Goal: Task Accomplishment & Management: Use online tool/utility

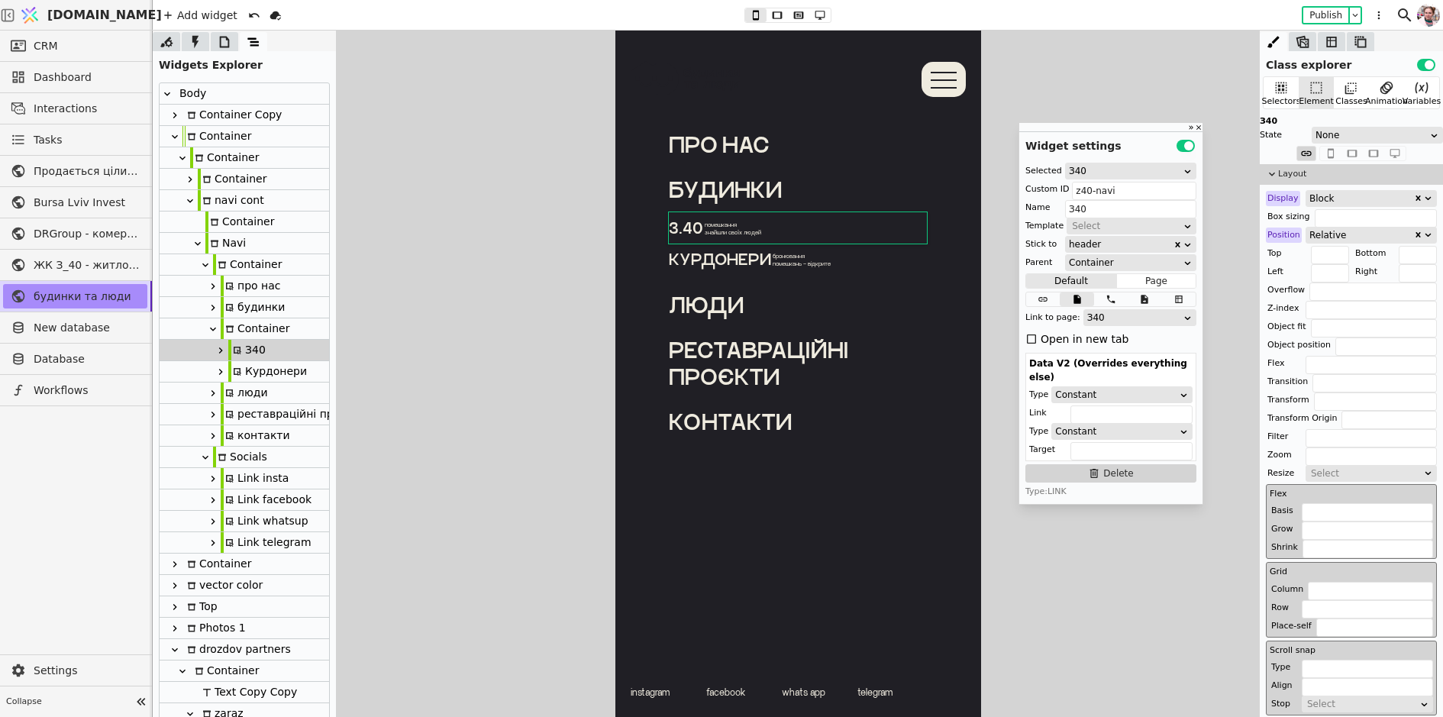
click at [678, 278] on icon at bounding box center [722, 259] width 108 height 115
type input "Svg"
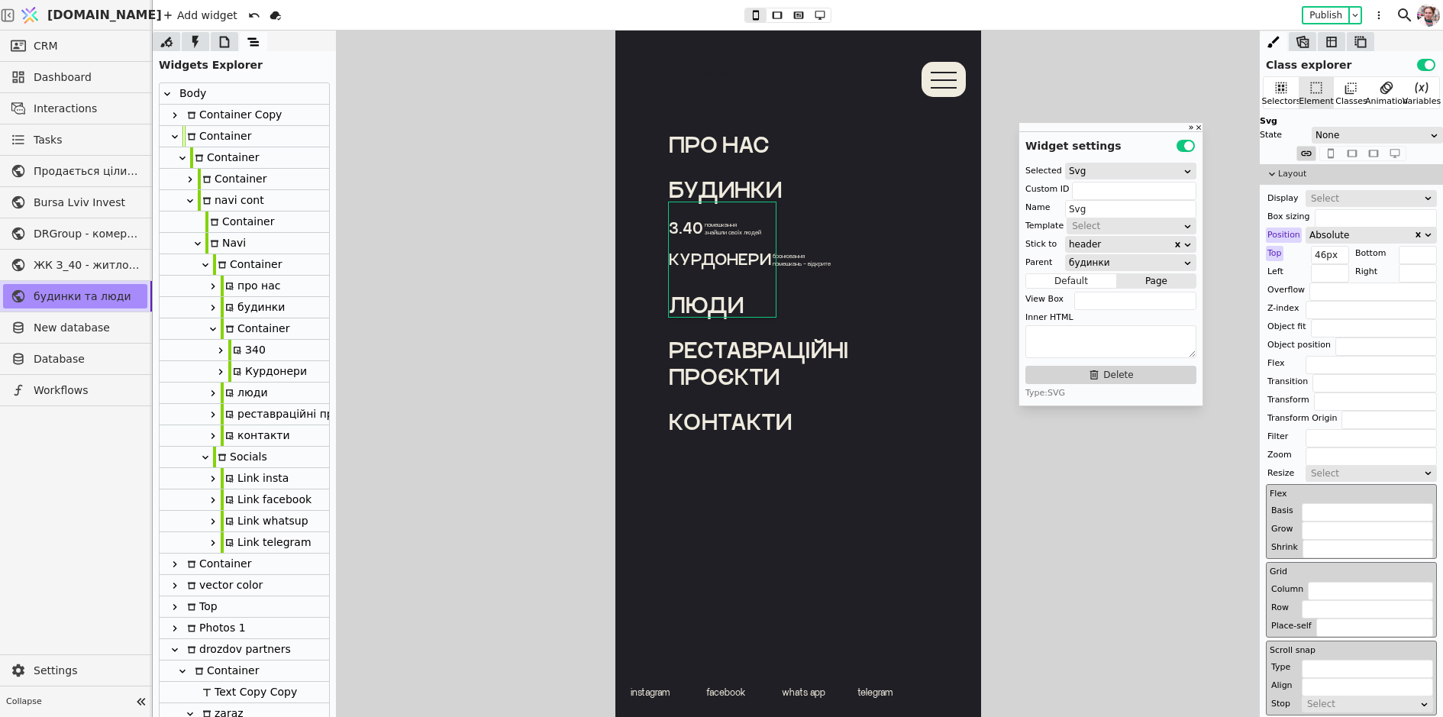
click at [257, 328] on div "Container" at bounding box center [255, 328] width 69 height 21
type input "budynky-cont"
type input "Container"
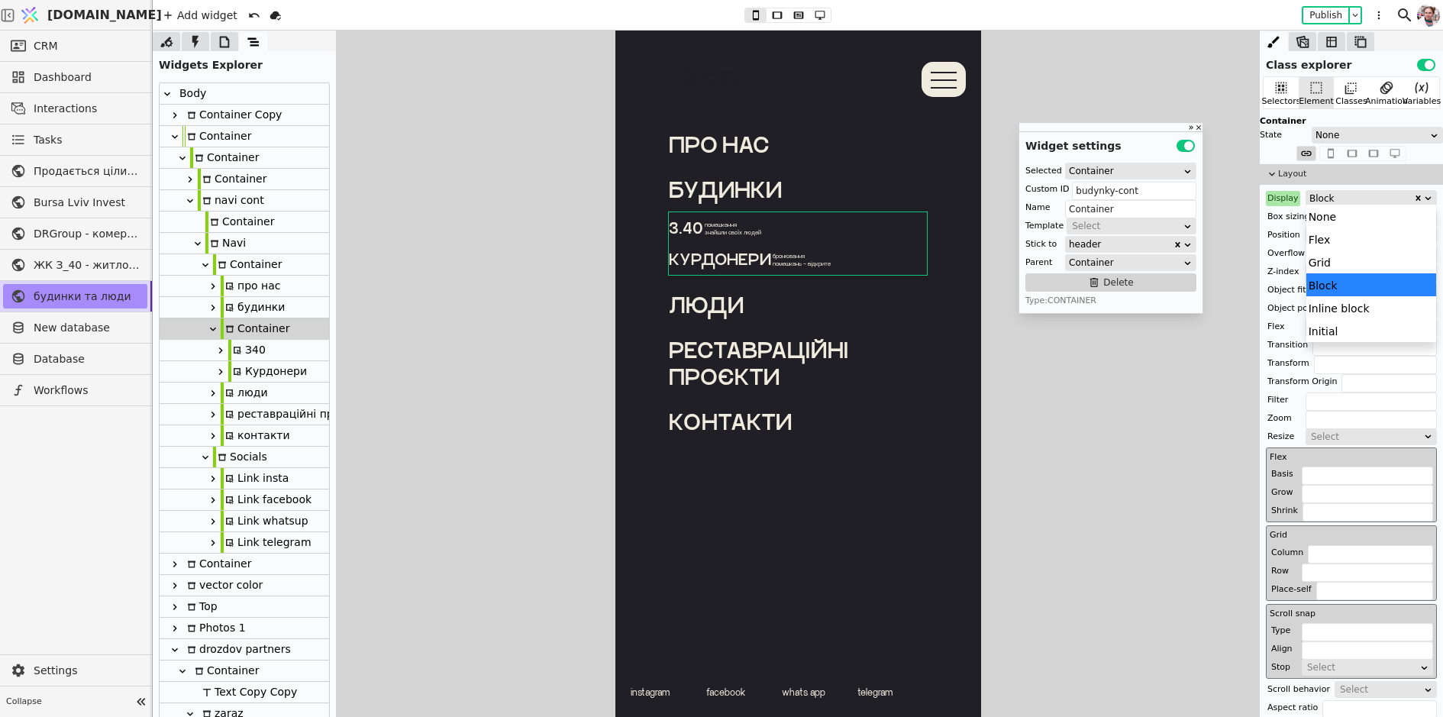
click at [1310, 198] on div "Block" at bounding box center [1362, 198] width 104 height 15
click at [1316, 217] on div "None" at bounding box center [1372, 216] width 131 height 23
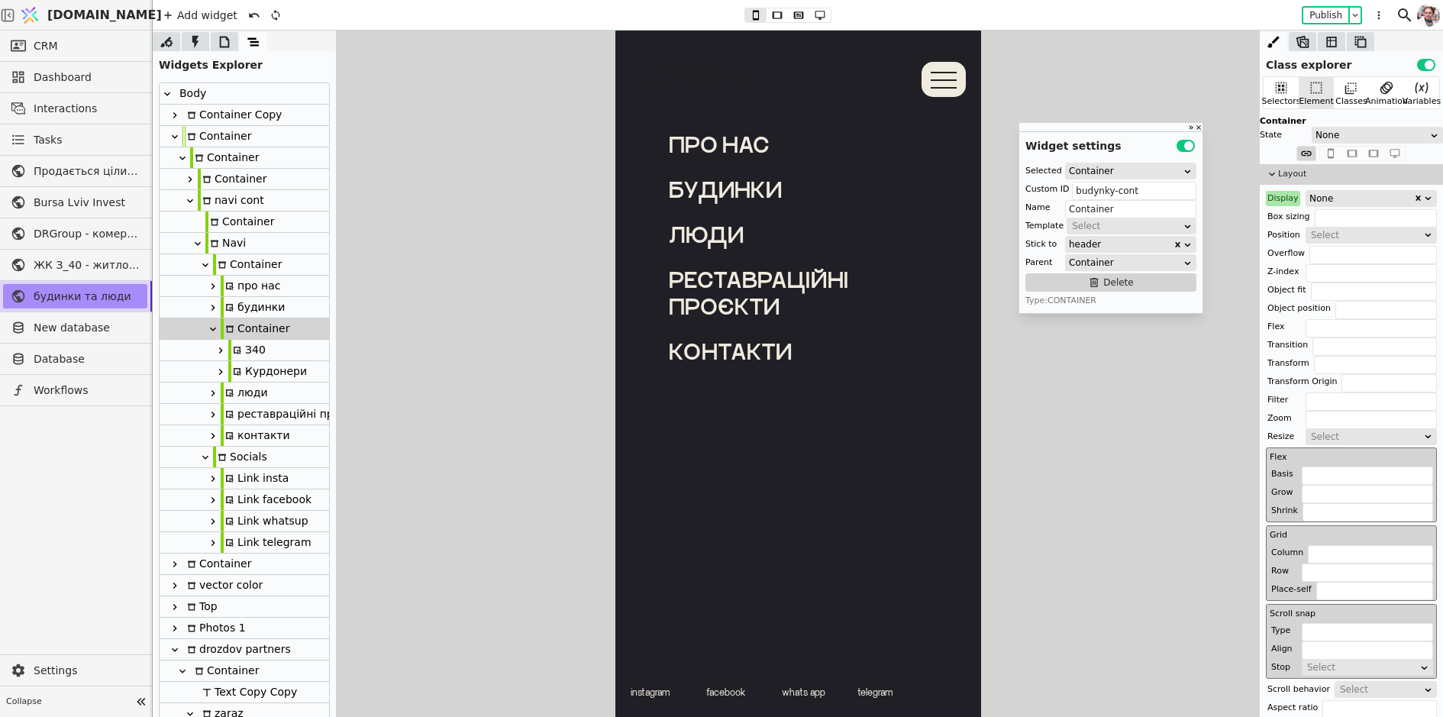
click at [220, 164] on div "Container" at bounding box center [224, 157] width 69 height 21
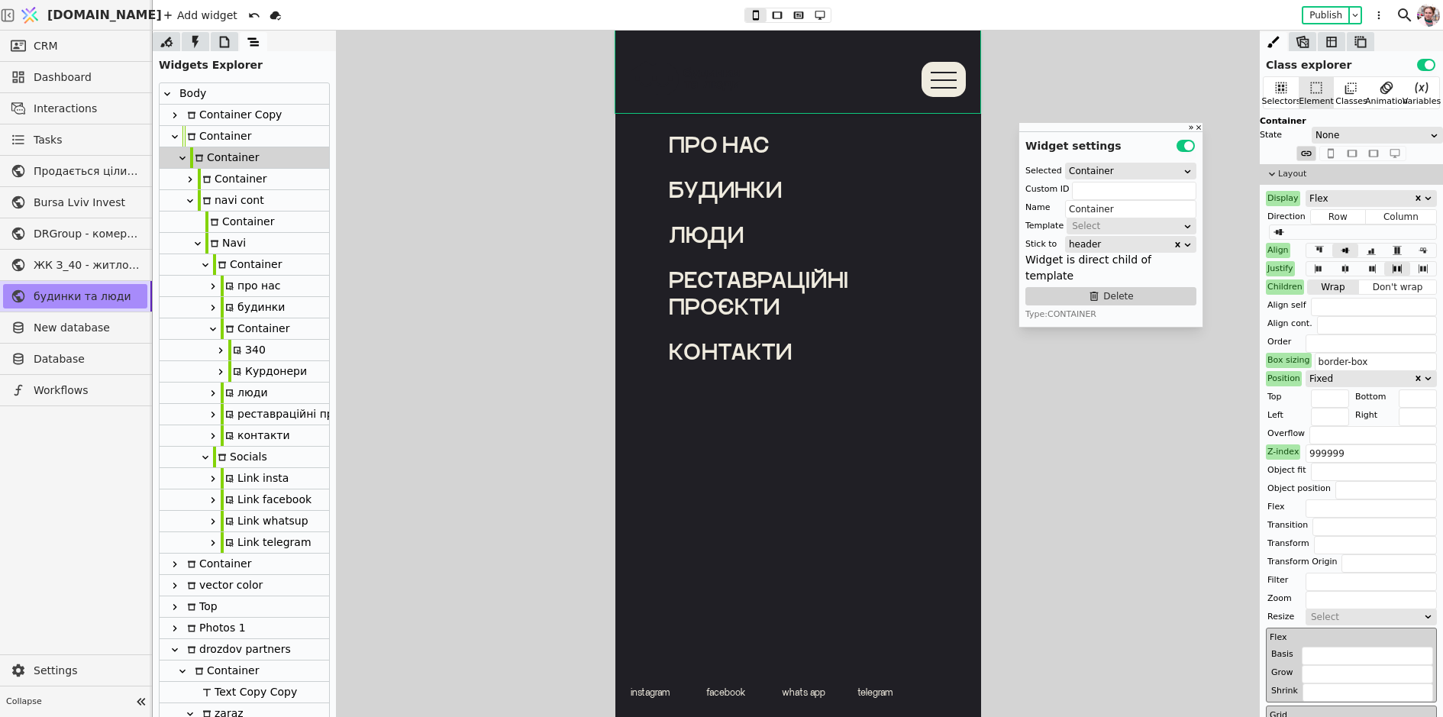
click at [216, 199] on div "navi cont" at bounding box center [231, 200] width 66 height 21
type input "navi"
type input "navi cont"
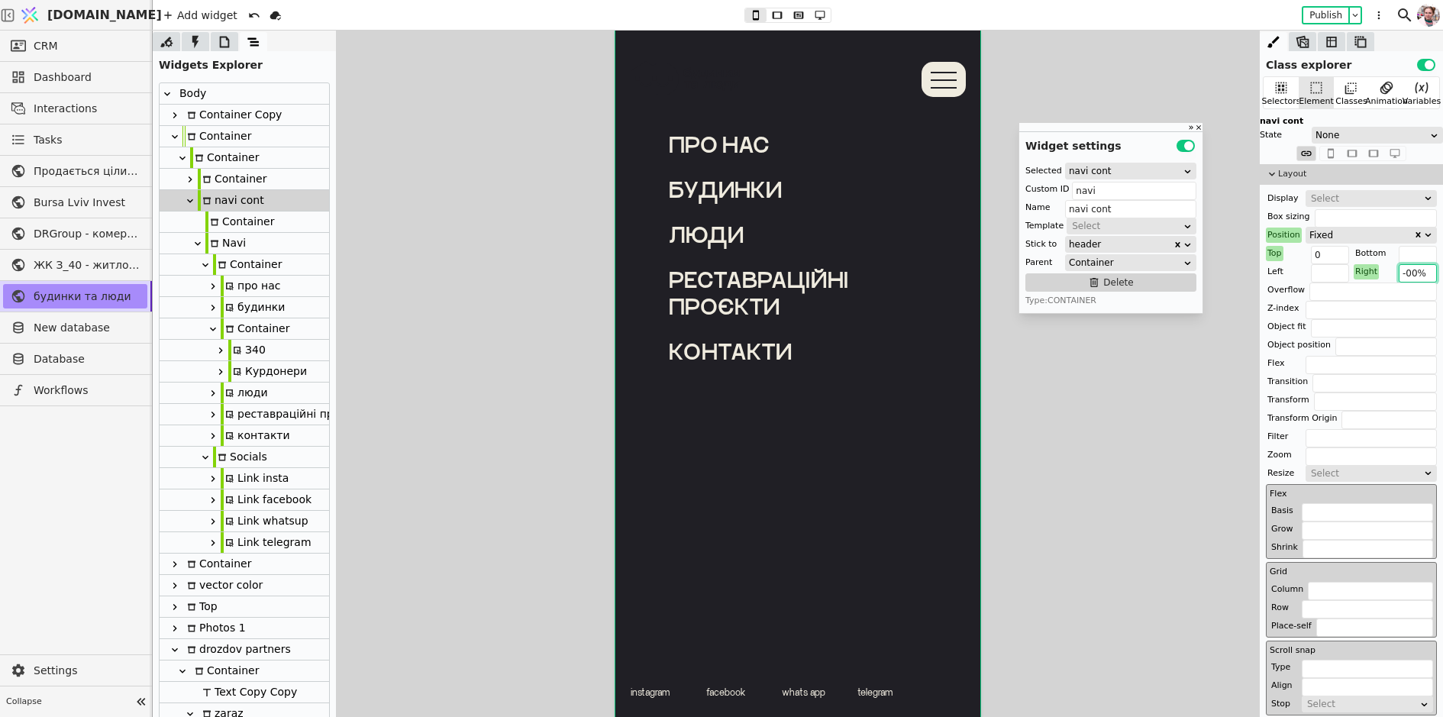
click at [1409, 274] on input "-00%" at bounding box center [1418, 273] width 38 height 18
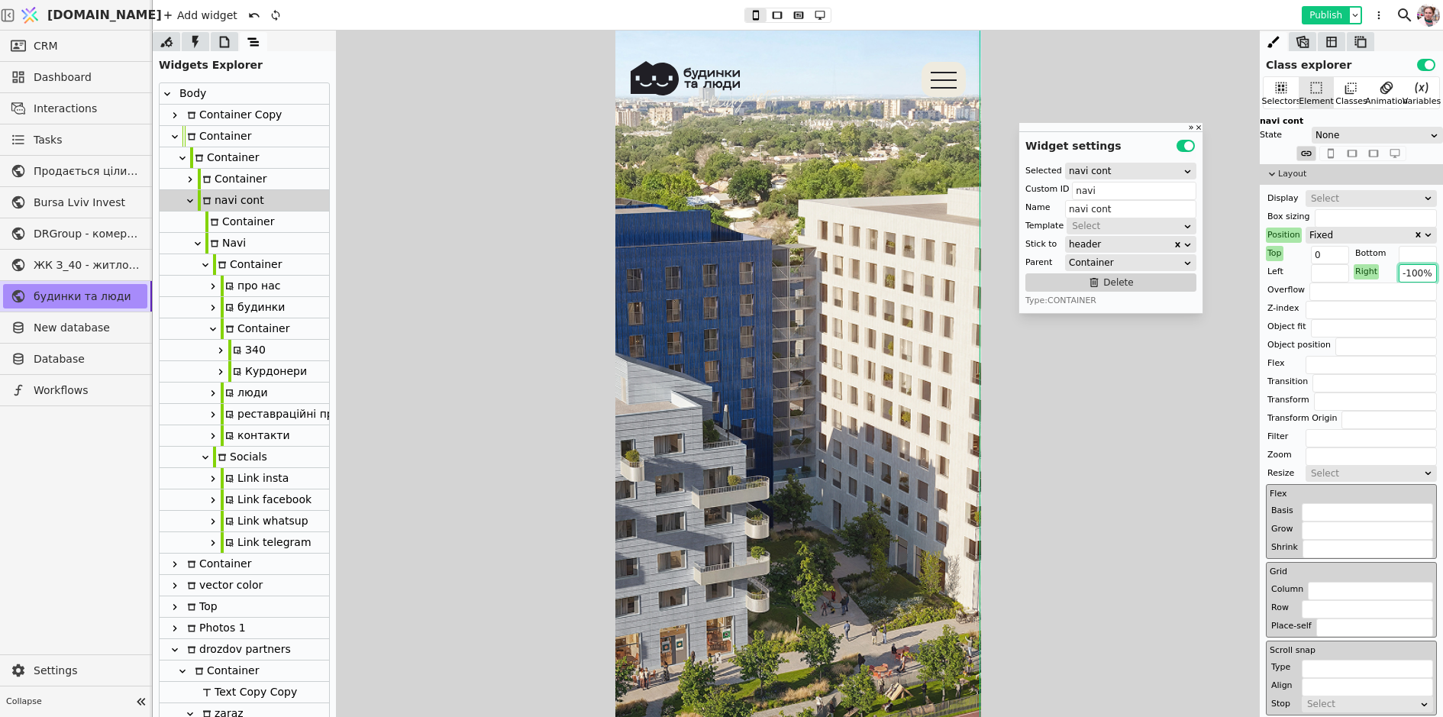
type input "-100%"
click at [1328, 15] on button "Publish" at bounding box center [1325, 15] width 45 height 15
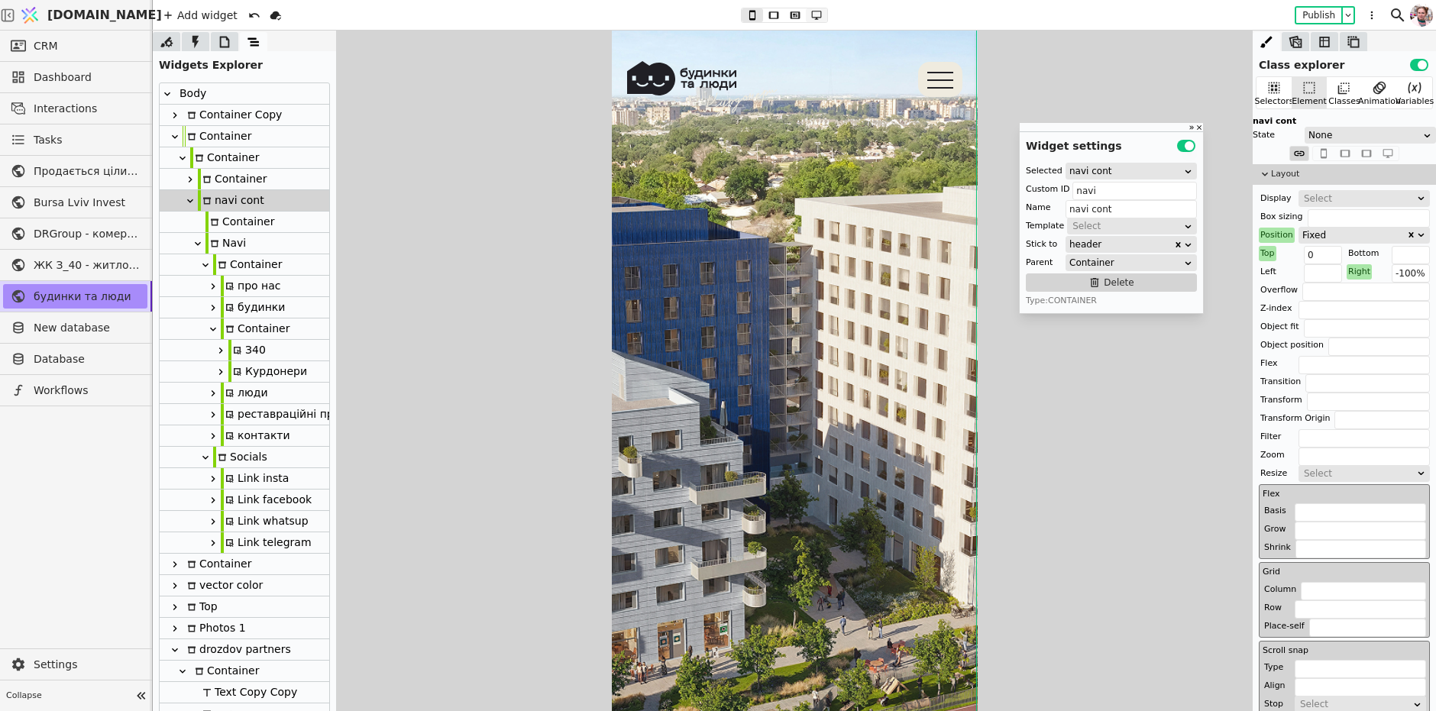
click at [816, 18] on icon at bounding box center [817, 15] width 10 height 9
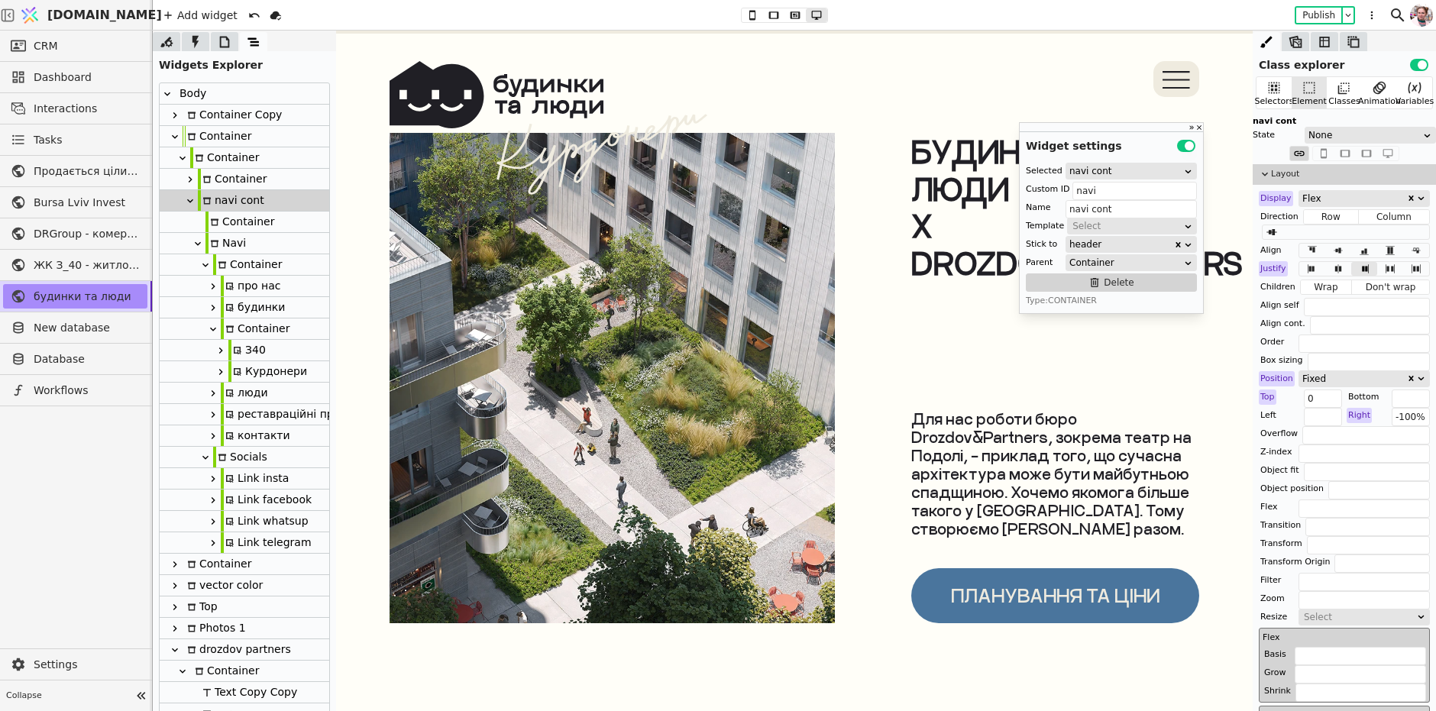
scroll to position [1944, 0]
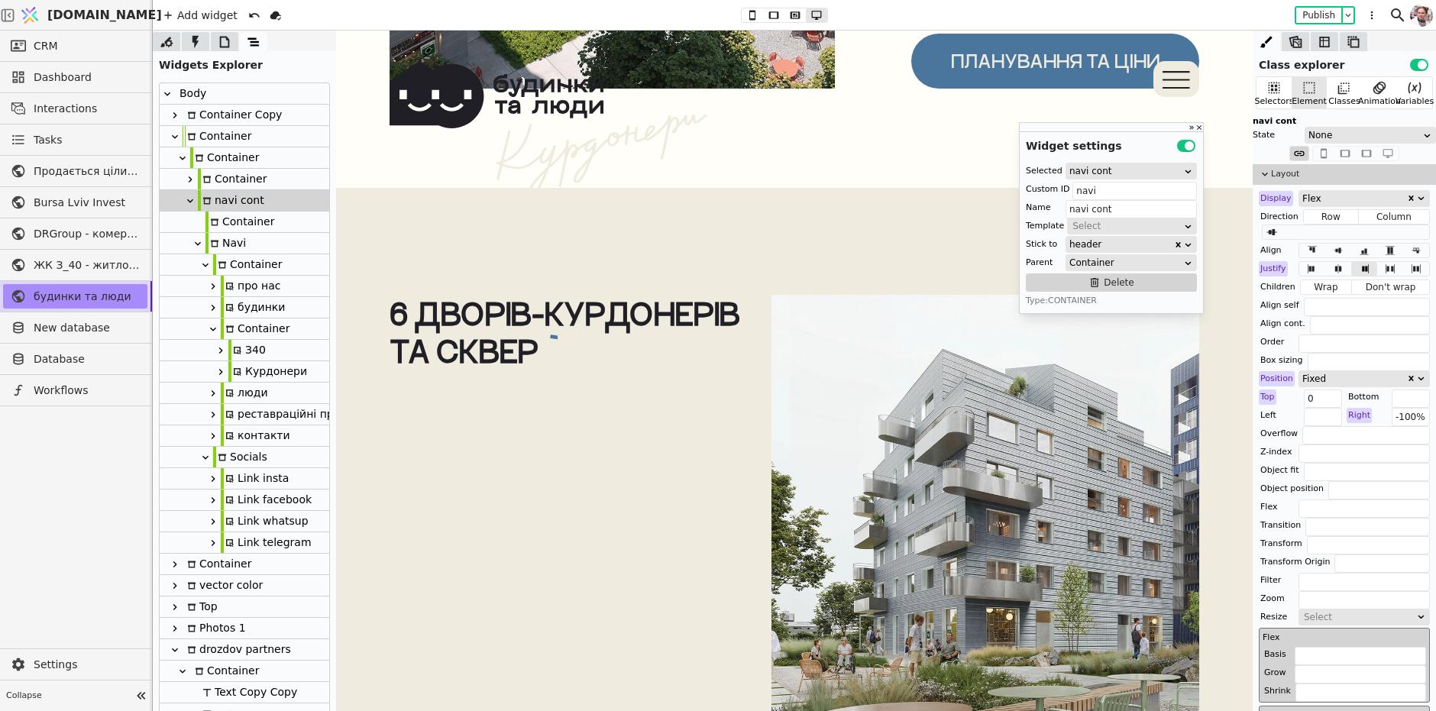
click at [642, 325] on div "6 дворів-курдонерів та сквер" at bounding box center [568, 332] width 359 height 75
type input "Text"
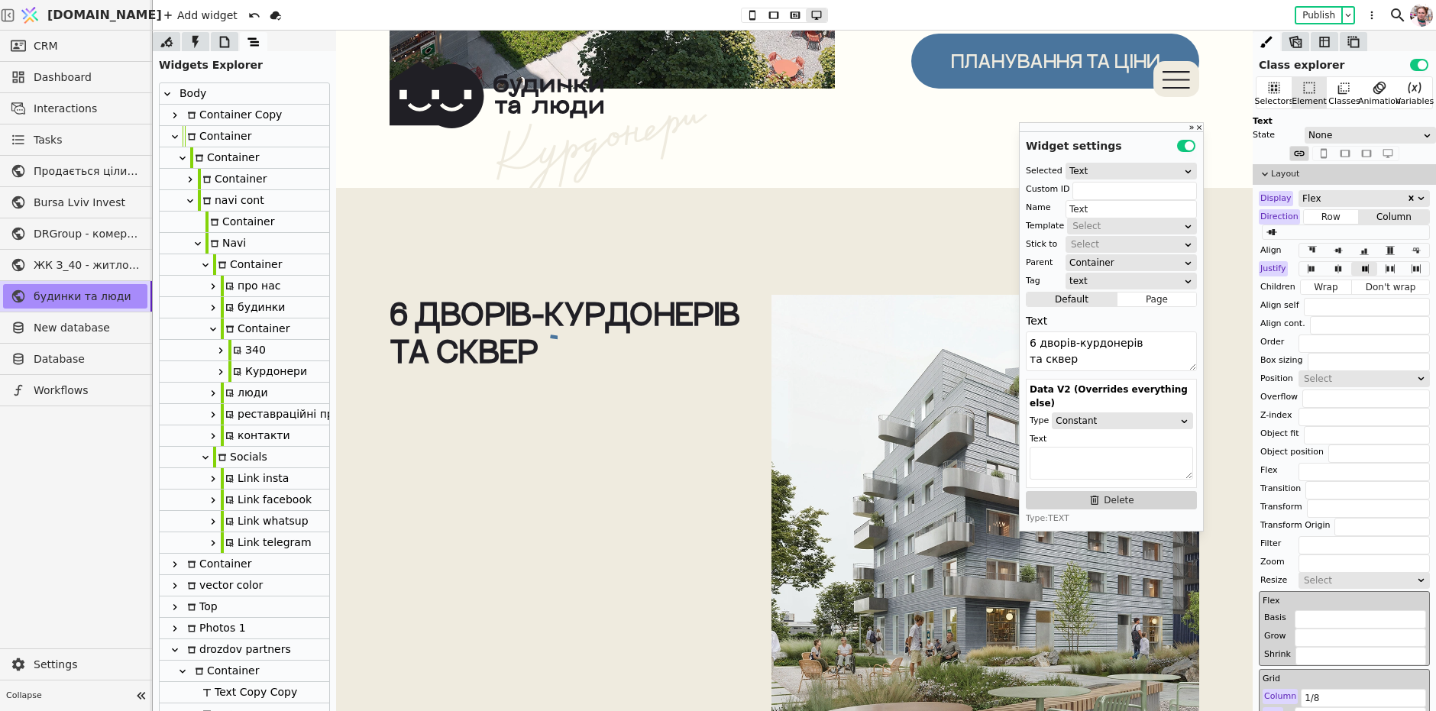
click at [486, 331] on div "6 дворів-курдонерів та сквер" at bounding box center [568, 332] width 359 height 75
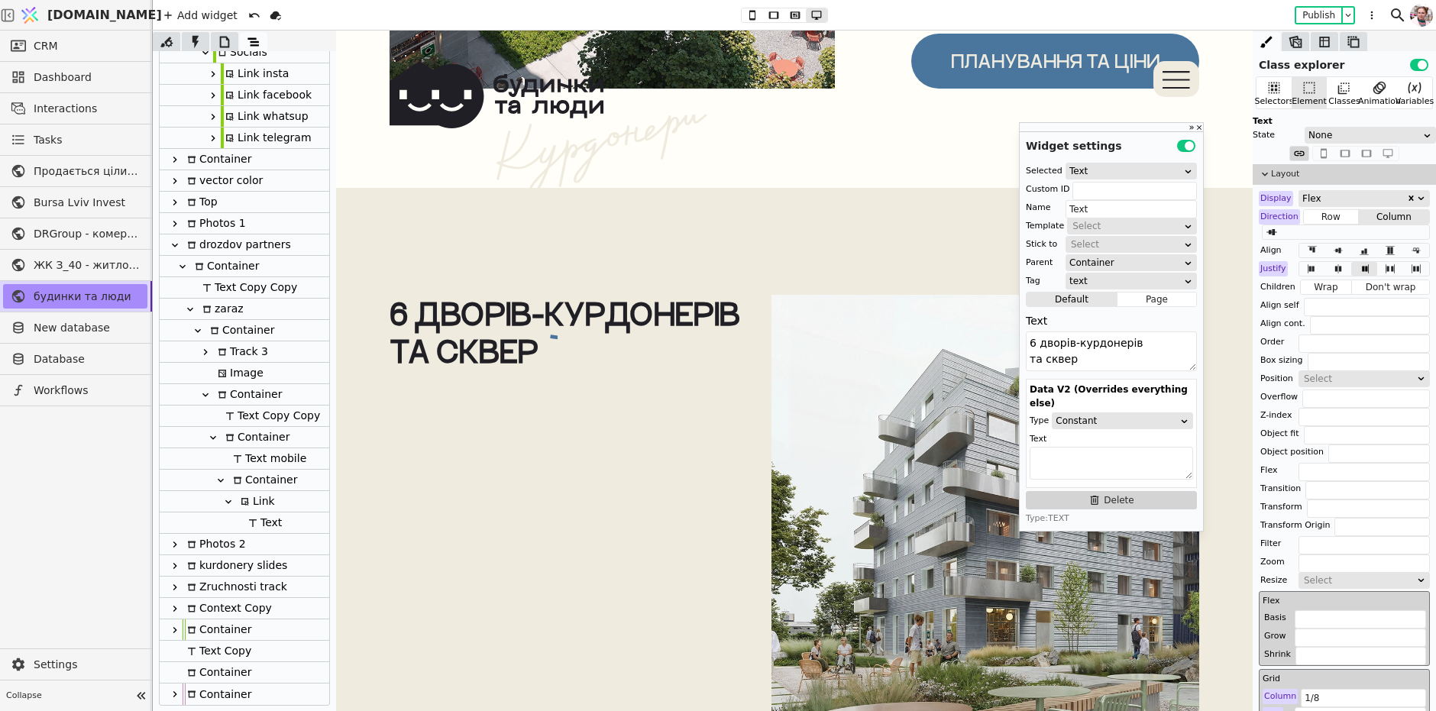
click at [627, 531] on div "6 дворів-курдонерів та сквер Тут ми збережемо небачену кількість простору. Щоб …" at bounding box center [568, 547] width 359 height 504
type input "dvir-line-tab"
type input "Container"
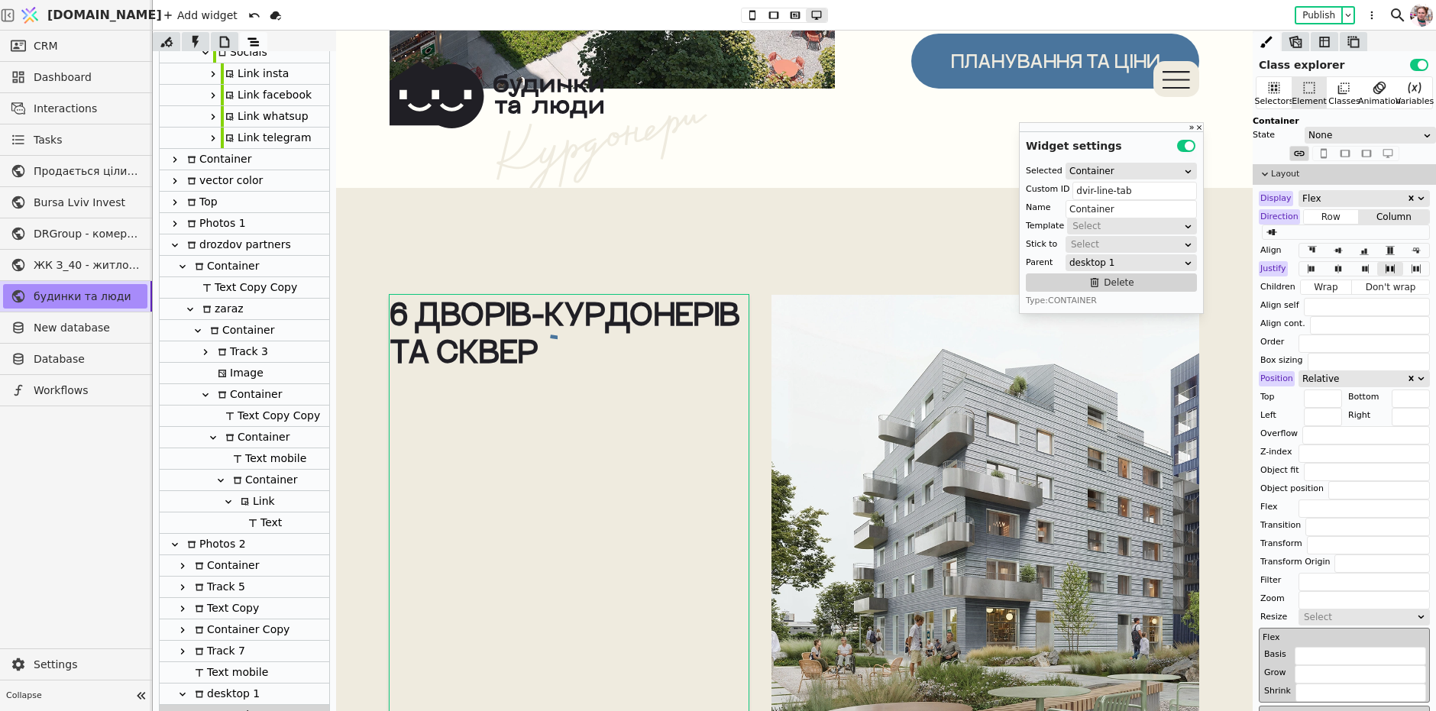
scroll to position [619, 0]
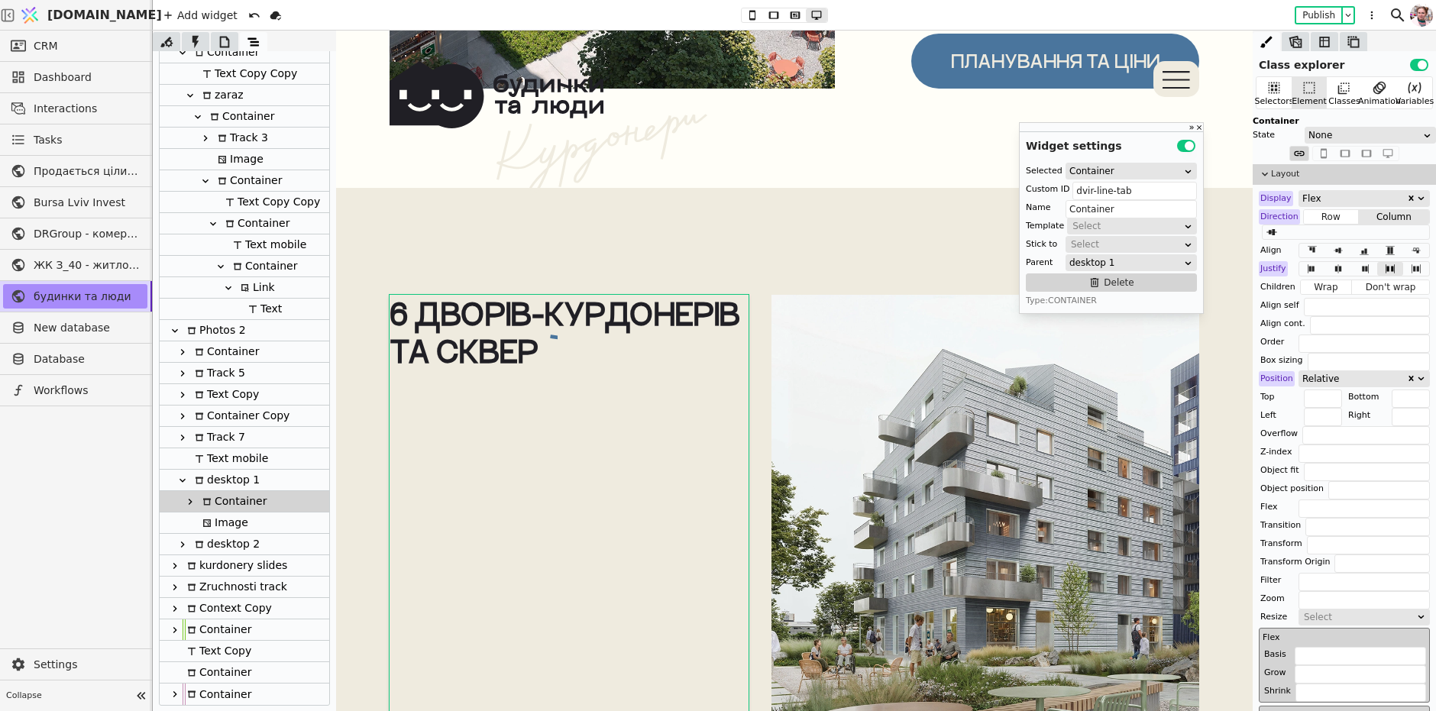
click at [186, 499] on icon at bounding box center [190, 502] width 12 height 12
click at [222, 522] on div "Text" at bounding box center [224, 522] width 38 height 21
type input "Text"
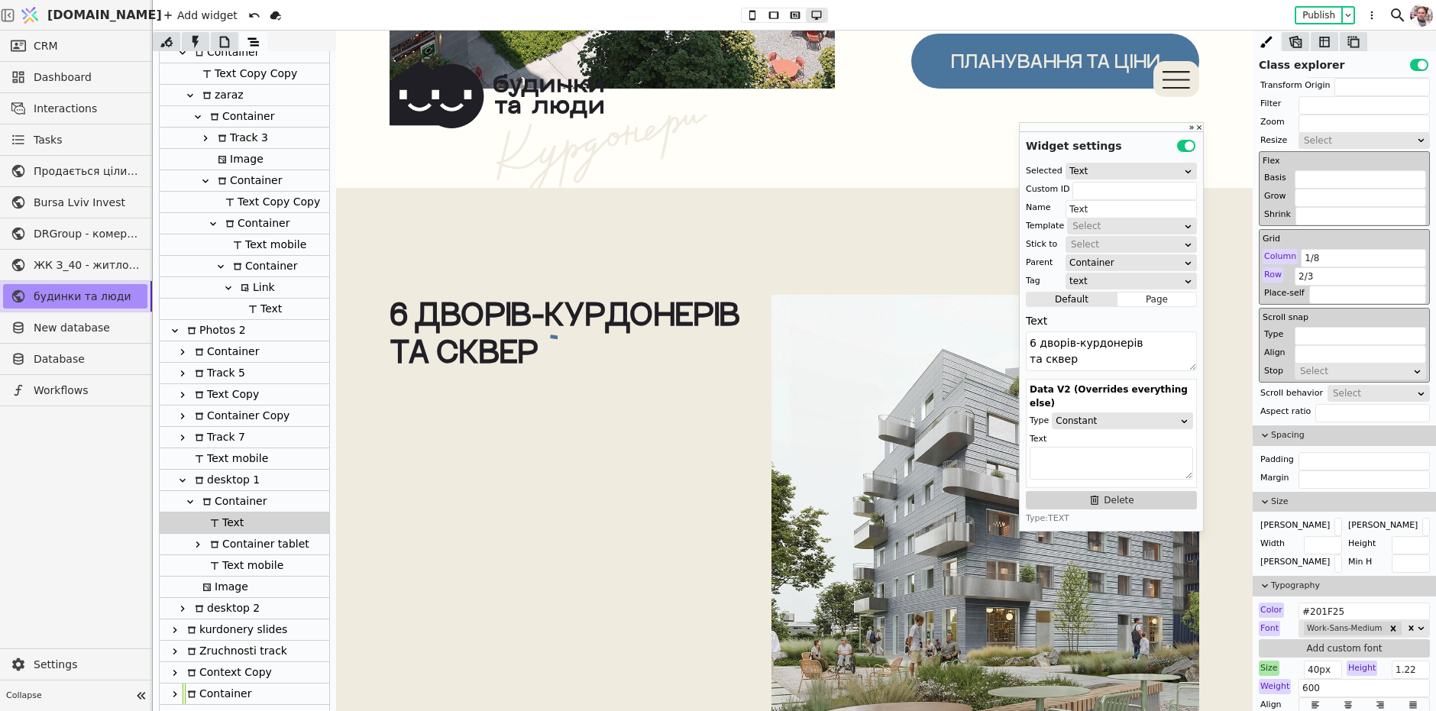
scroll to position [441, 0]
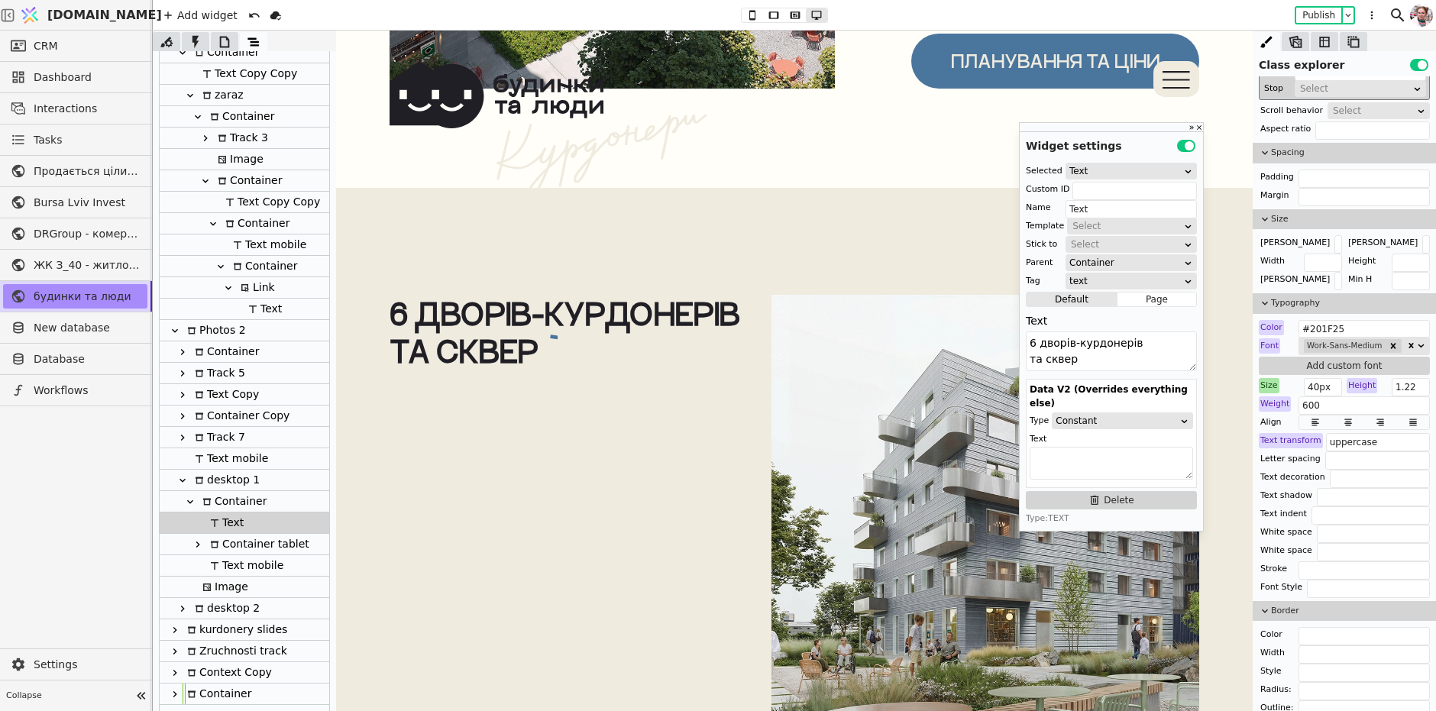
click at [251, 500] on div "Container" at bounding box center [232, 501] width 69 height 21
type input "dvir-line-tab"
type input "Container"
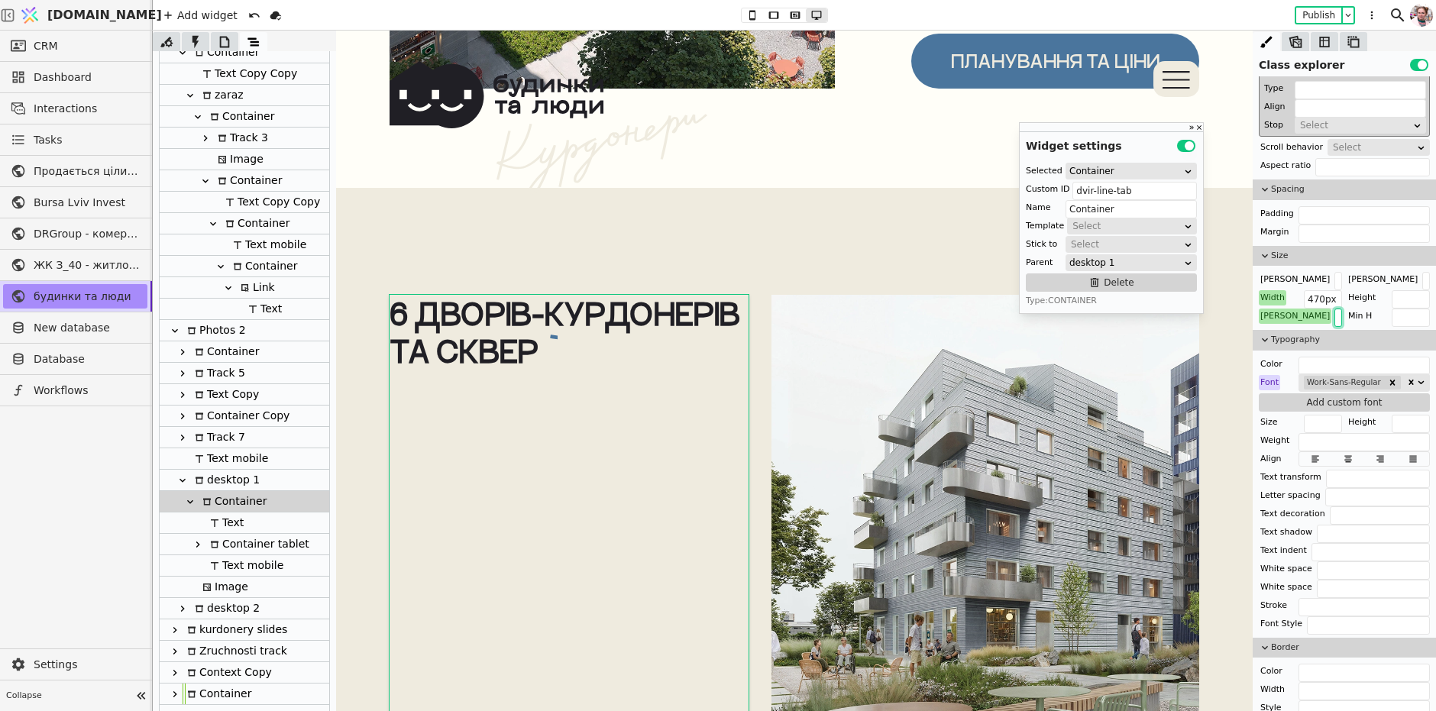
click at [1334, 314] on input "470px" at bounding box center [1338, 318] width 8 height 18
type input "480px"
click at [1311, 293] on input "470px" at bounding box center [1322, 299] width 38 height 18
click at [797, 16] on icon at bounding box center [795, 14] width 10 height 7
type input "300px"
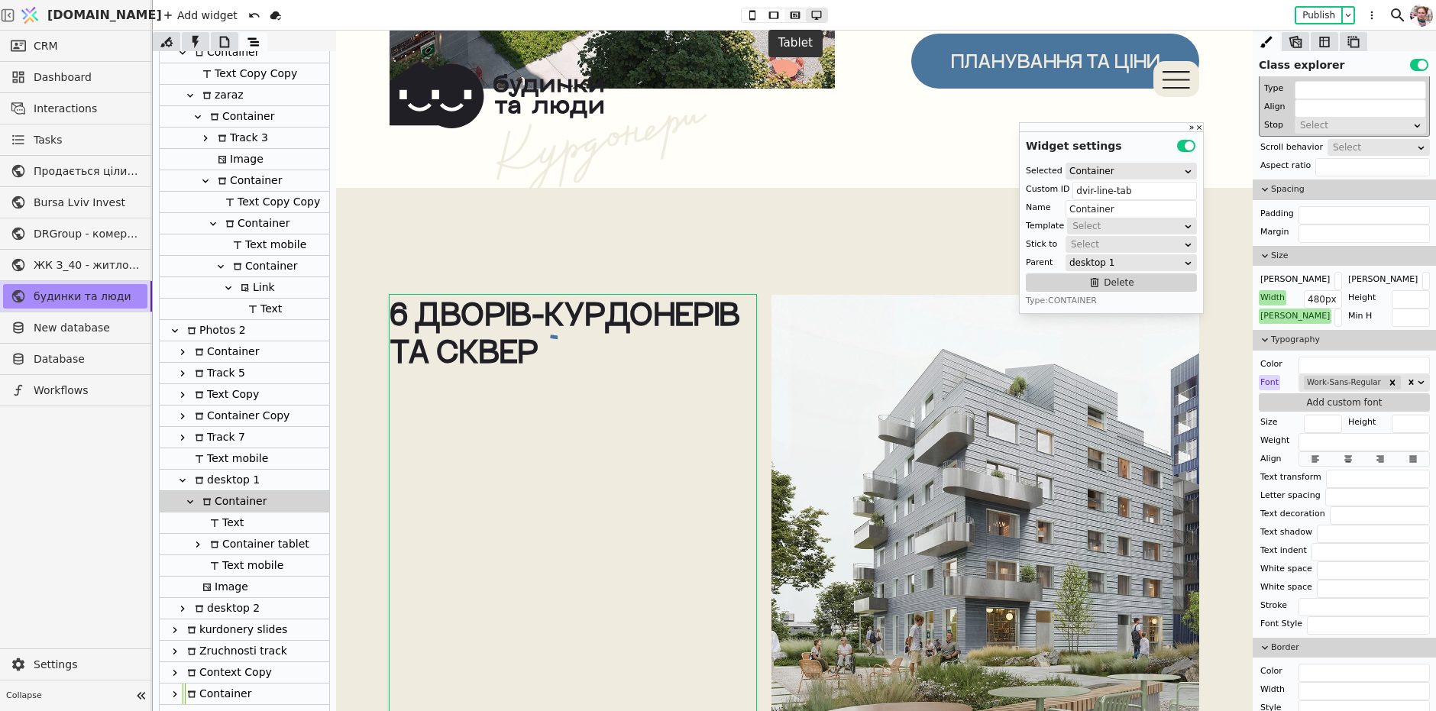
type input "300px"
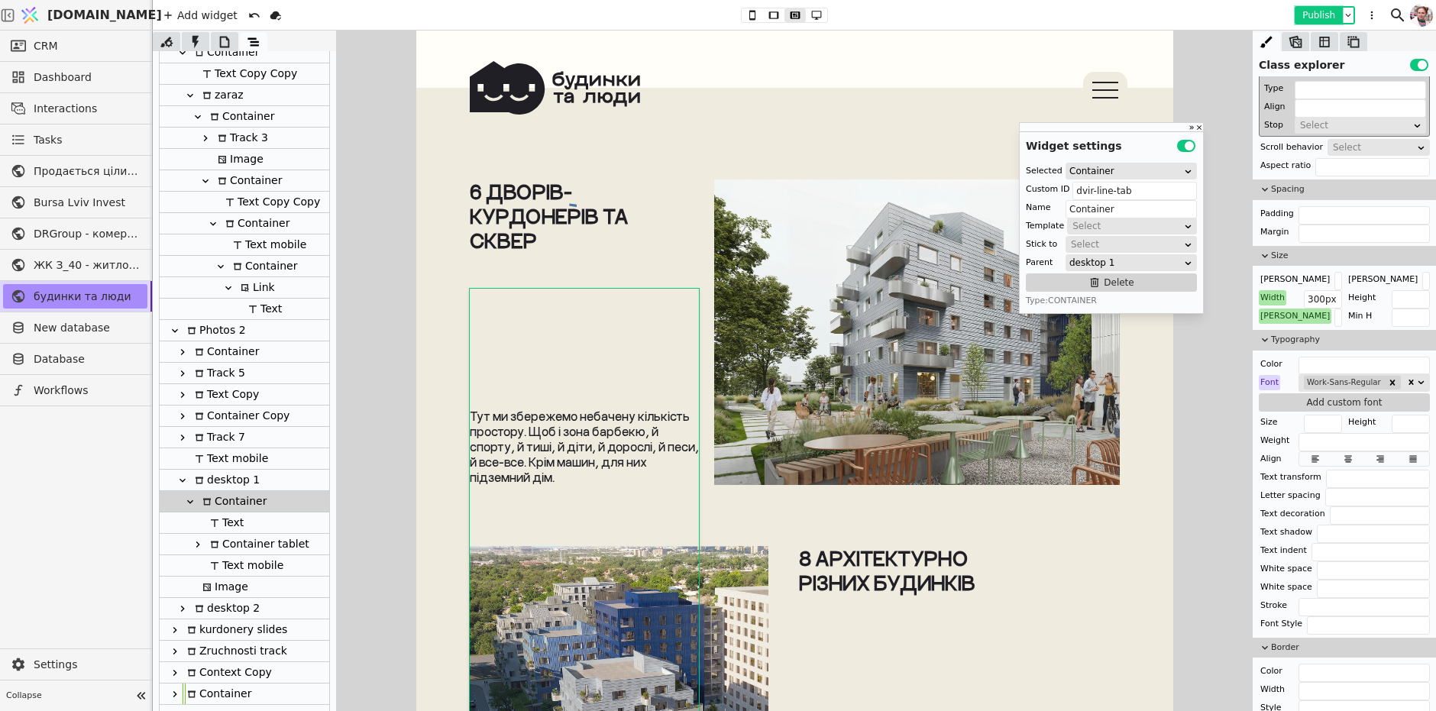
click at [1304, 16] on button "Publish" at bounding box center [1318, 15] width 45 height 15
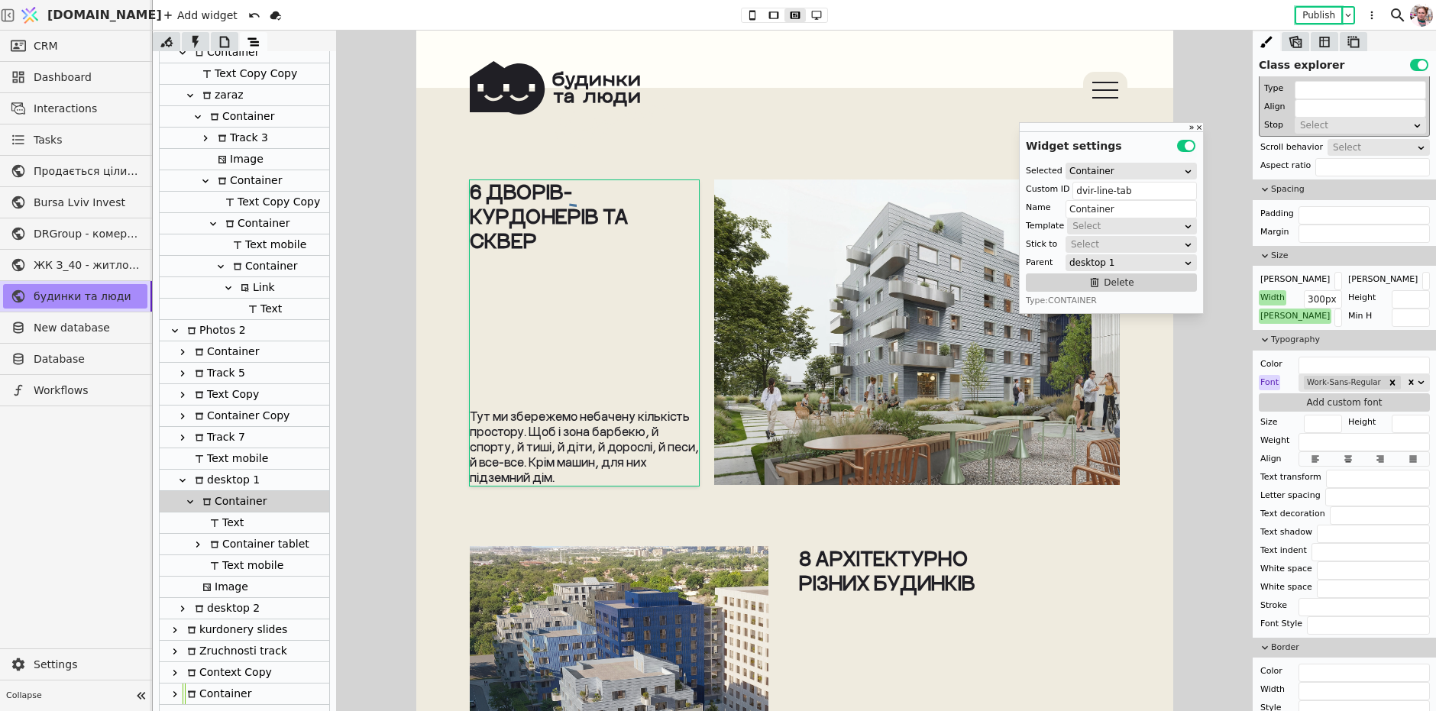
click at [234, 477] on div "desktop 1" at bounding box center [224, 480] width 69 height 21
type input "desktop 1"
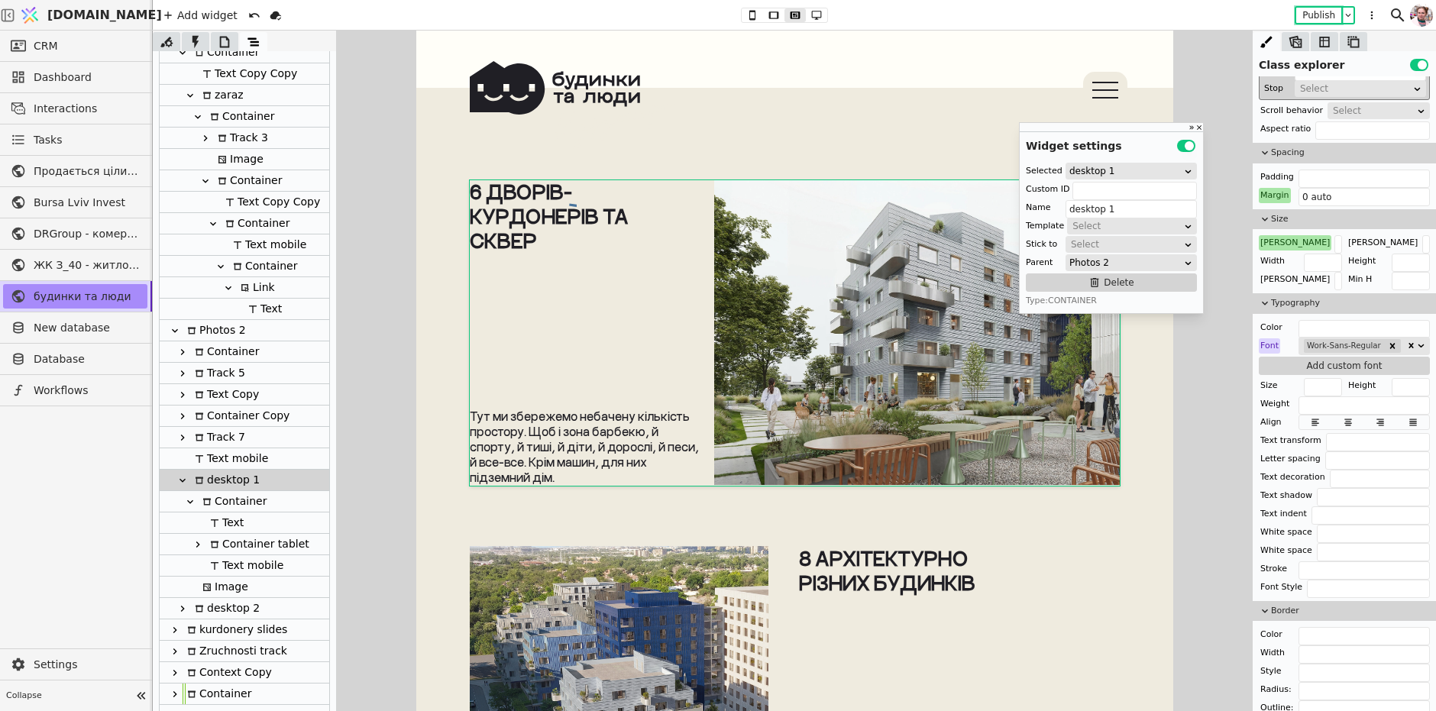
click at [236, 502] on div "Container" at bounding box center [232, 501] width 69 height 21
type input "dvir-line-tab"
type input "Container"
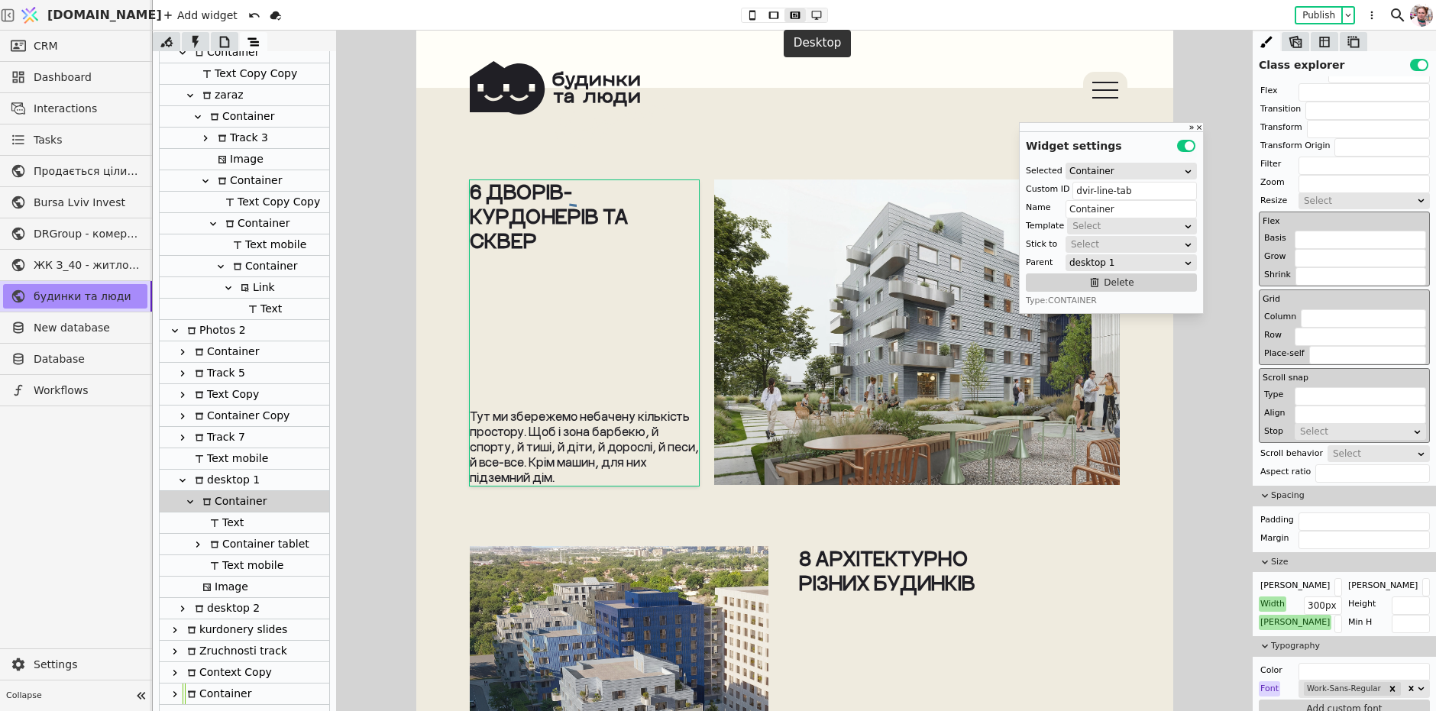
click at [809, 13] on icon at bounding box center [816, 15] width 18 height 11
type input "480px"
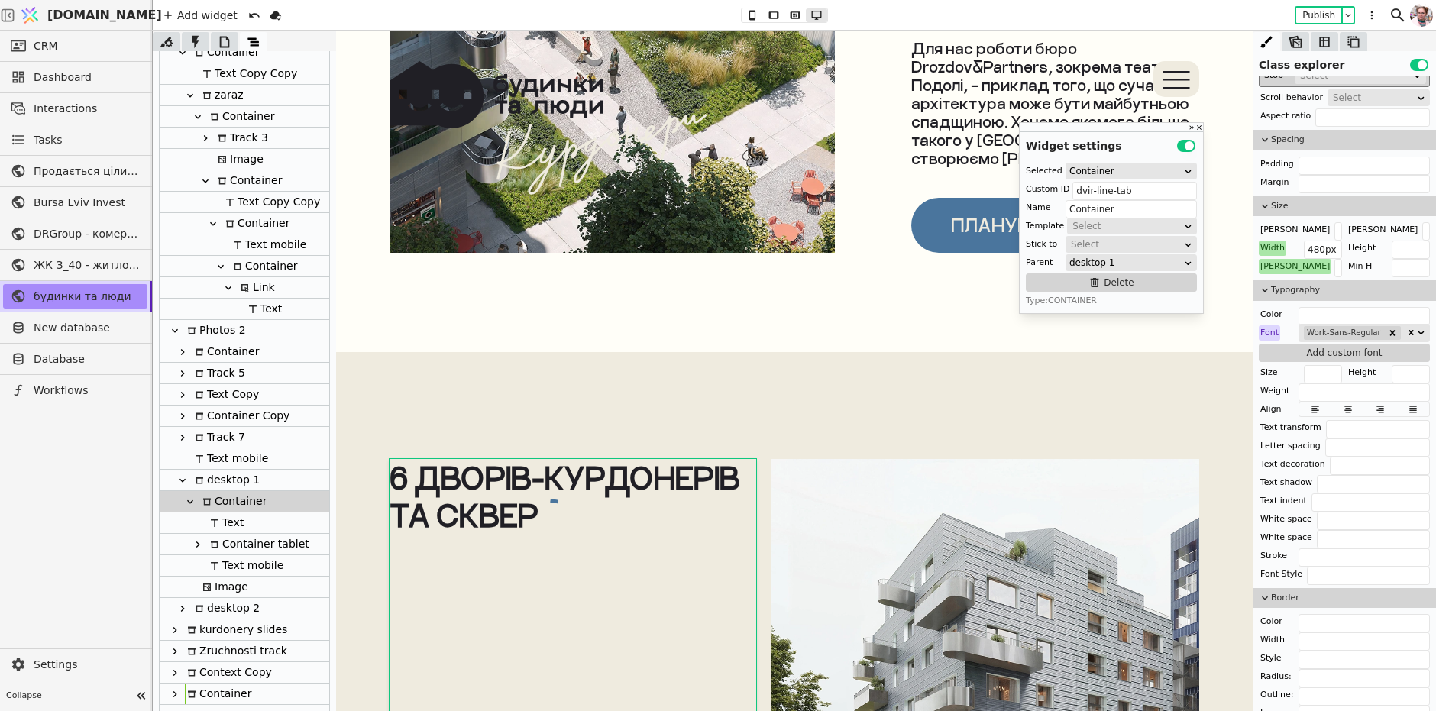
click at [189, 498] on icon at bounding box center [190, 502] width 12 height 12
click at [219, 522] on div "Image" at bounding box center [223, 522] width 50 height 21
type input "Image"
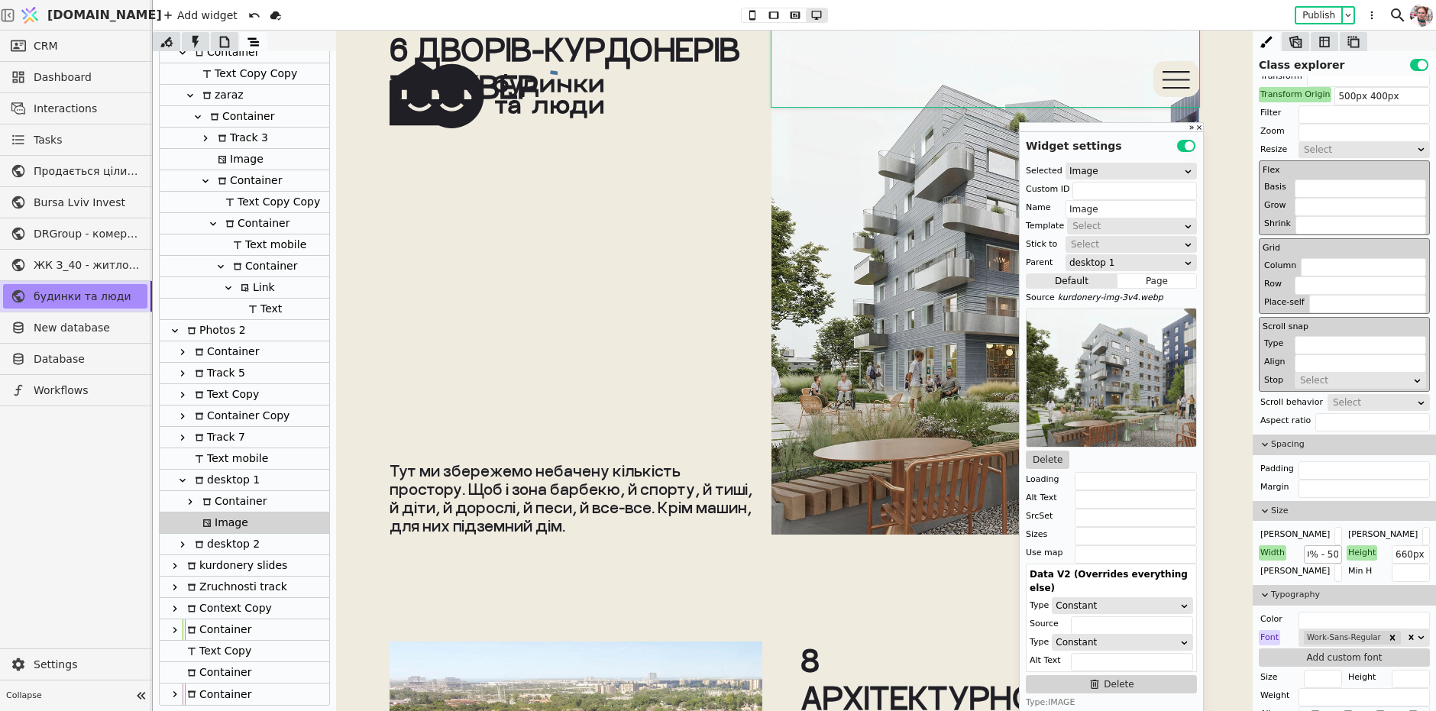
scroll to position [0, 40]
click at [1331, 551] on input "calc(100% - 500px)" at bounding box center [1322, 554] width 38 height 18
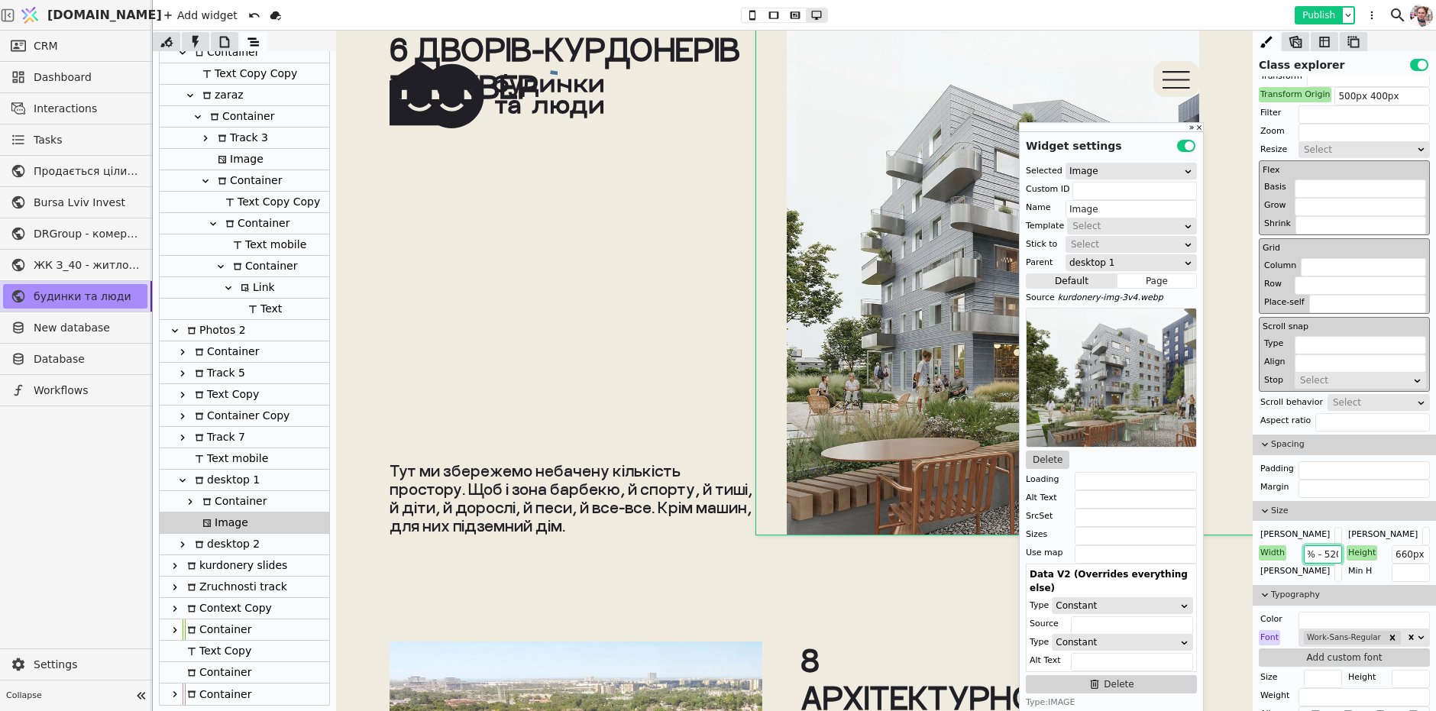
type input "calc(100% - 520px)"
click at [1312, 11] on button "Publish" at bounding box center [1318, 15] width 45 height 15
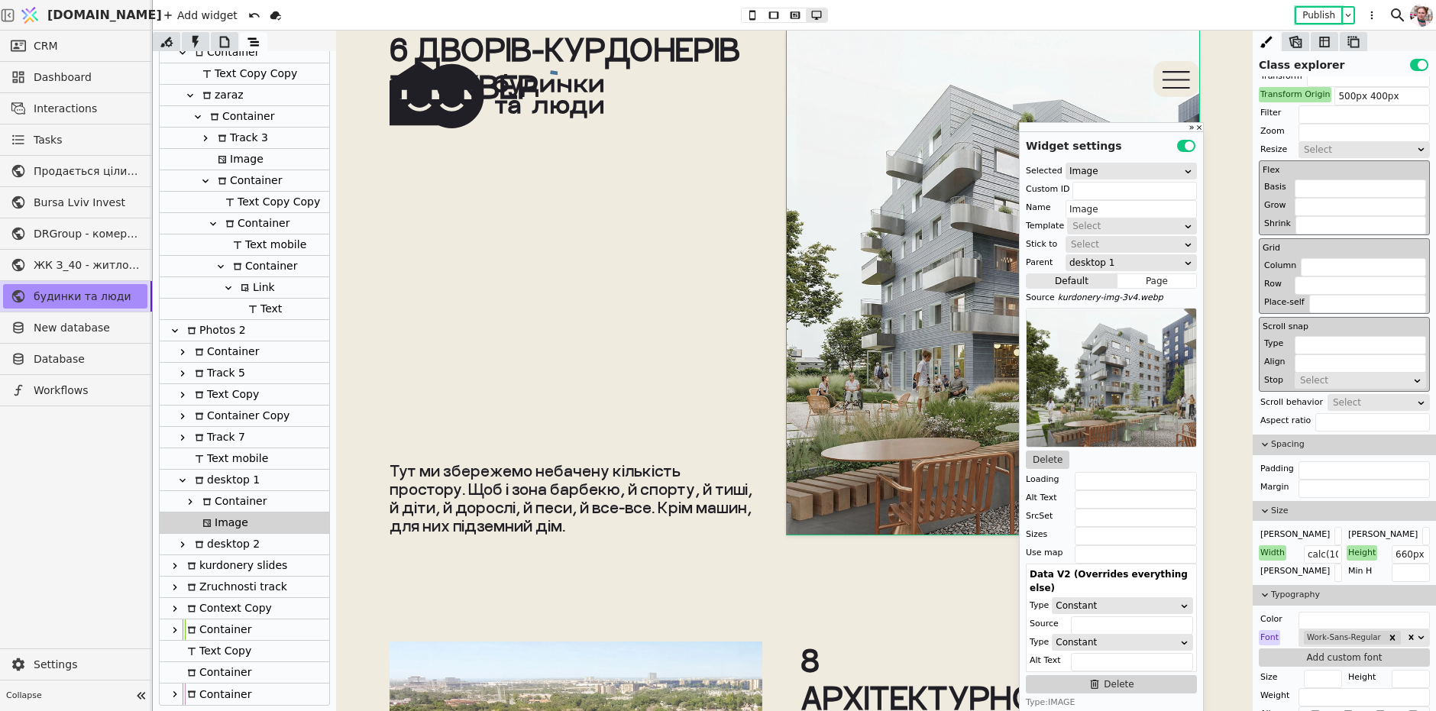
click at [227, 499] on div "Container" at bounding box center [232, 501] width 69 height 21
type input "dvir-line-tab"
type input "Container"
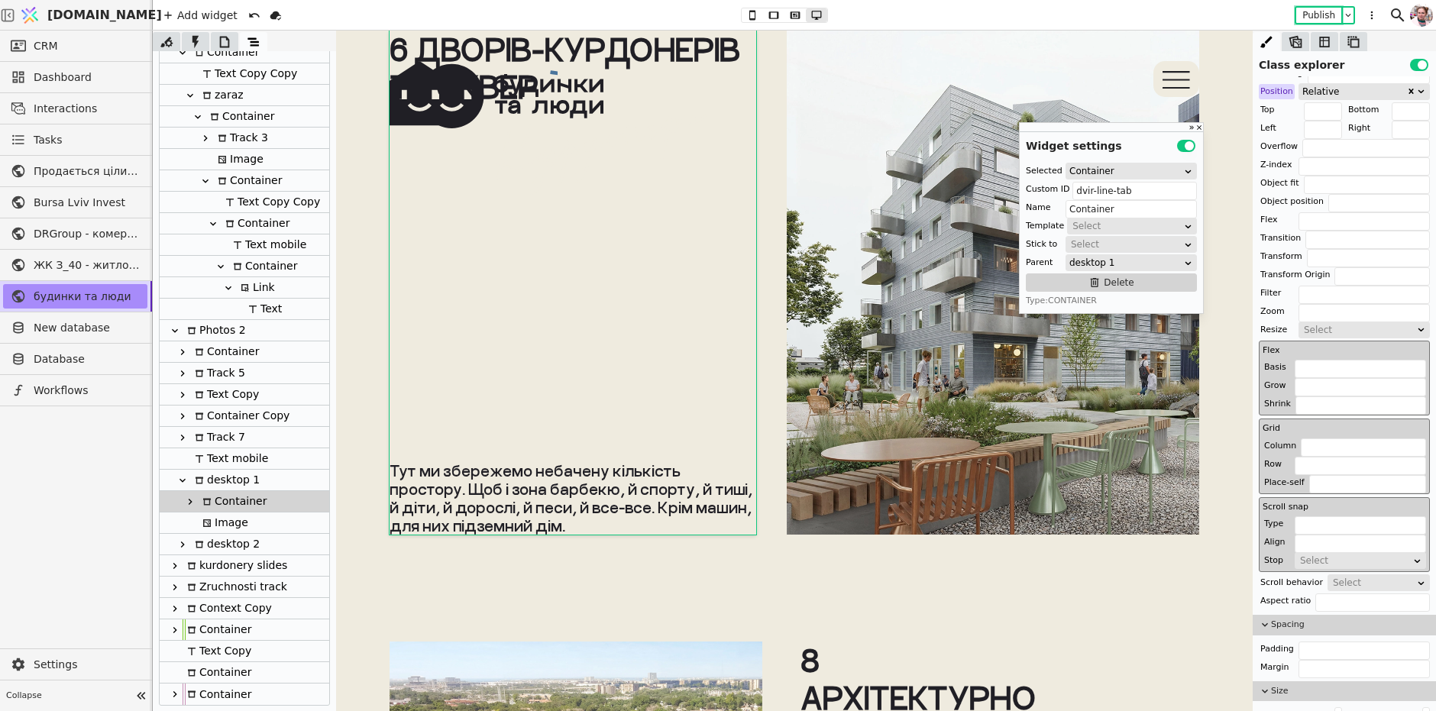
click at [192, 499] on icon at bounding box center [190, 502] width 12 height 12
click at [228, 527] on div "Text" at bounding box center [224, 522] width 38 height 21
type input "Text"
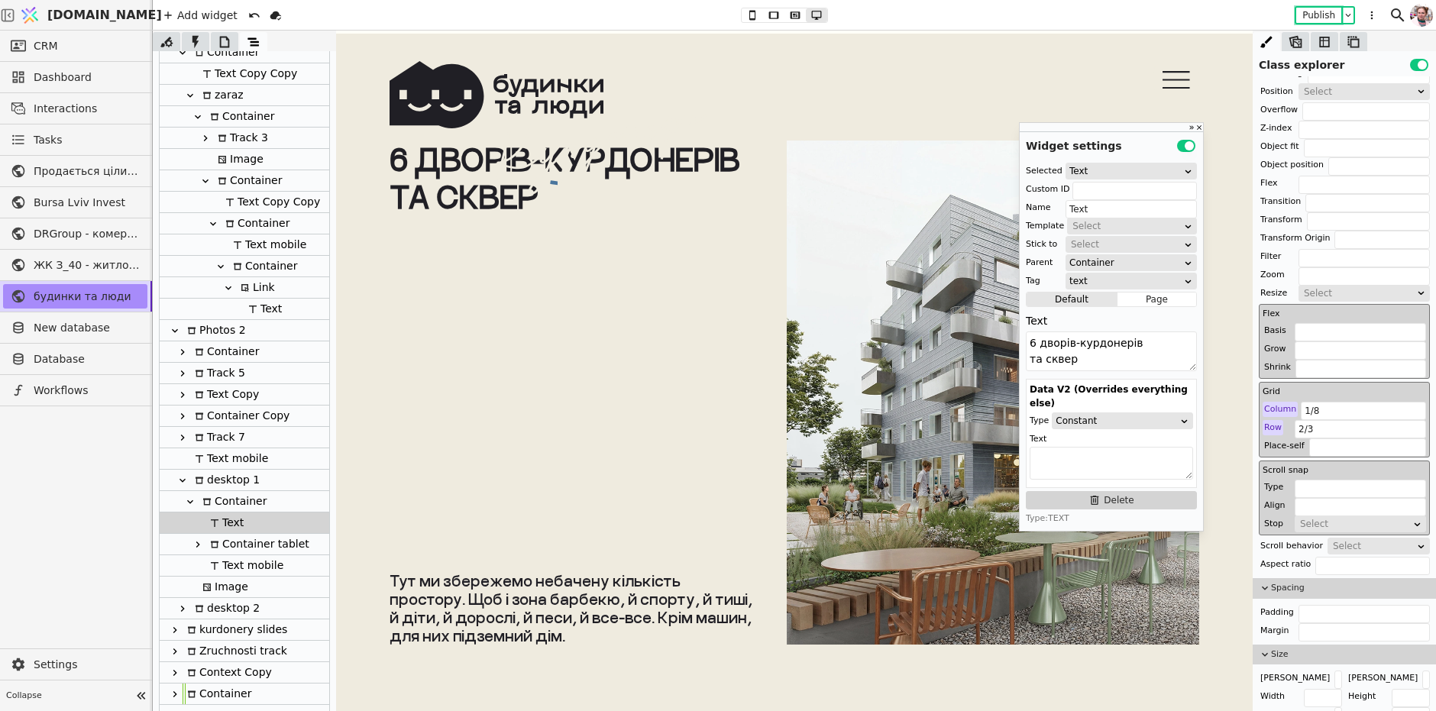
scroll to position [2499, 0]
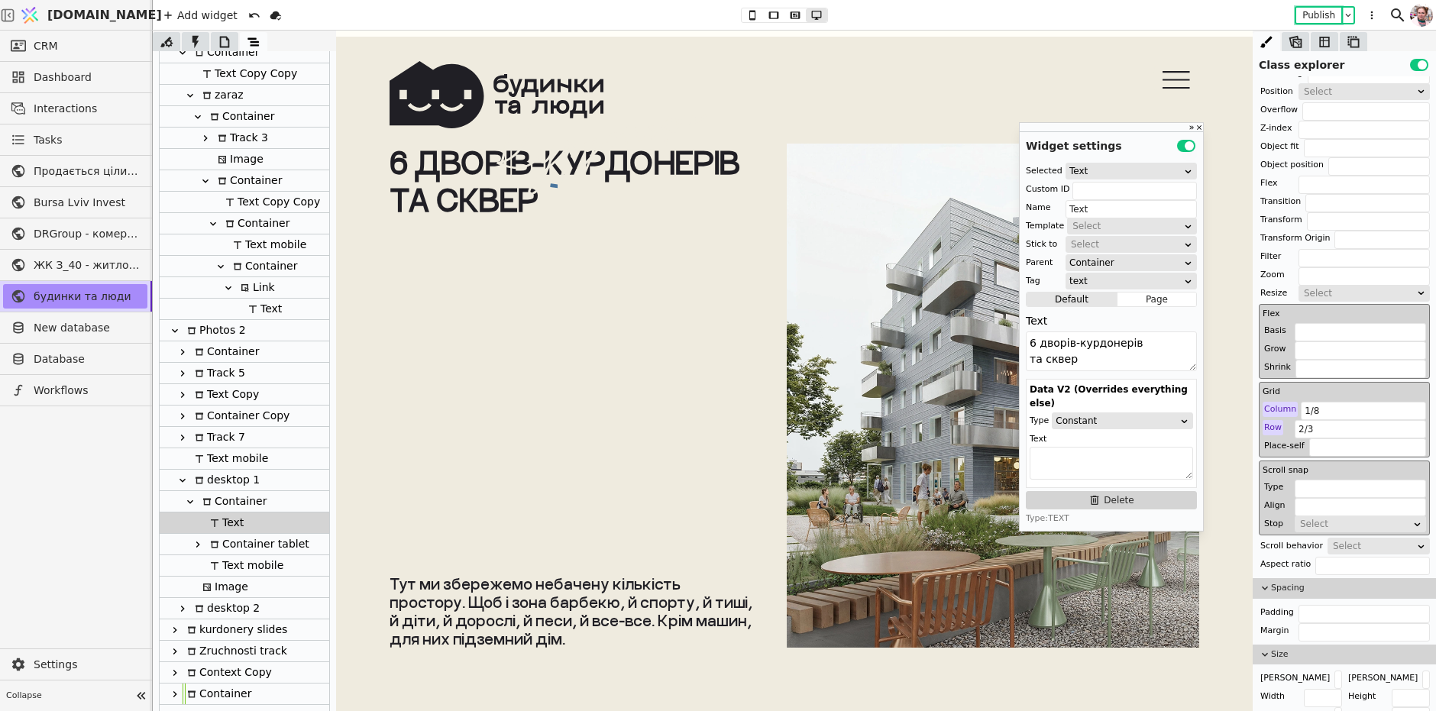
click at [228, 506] on div "Container" at bounding box center [232, 501] width 69 height 21
type input "dvir-line-tab"
type input "Container"
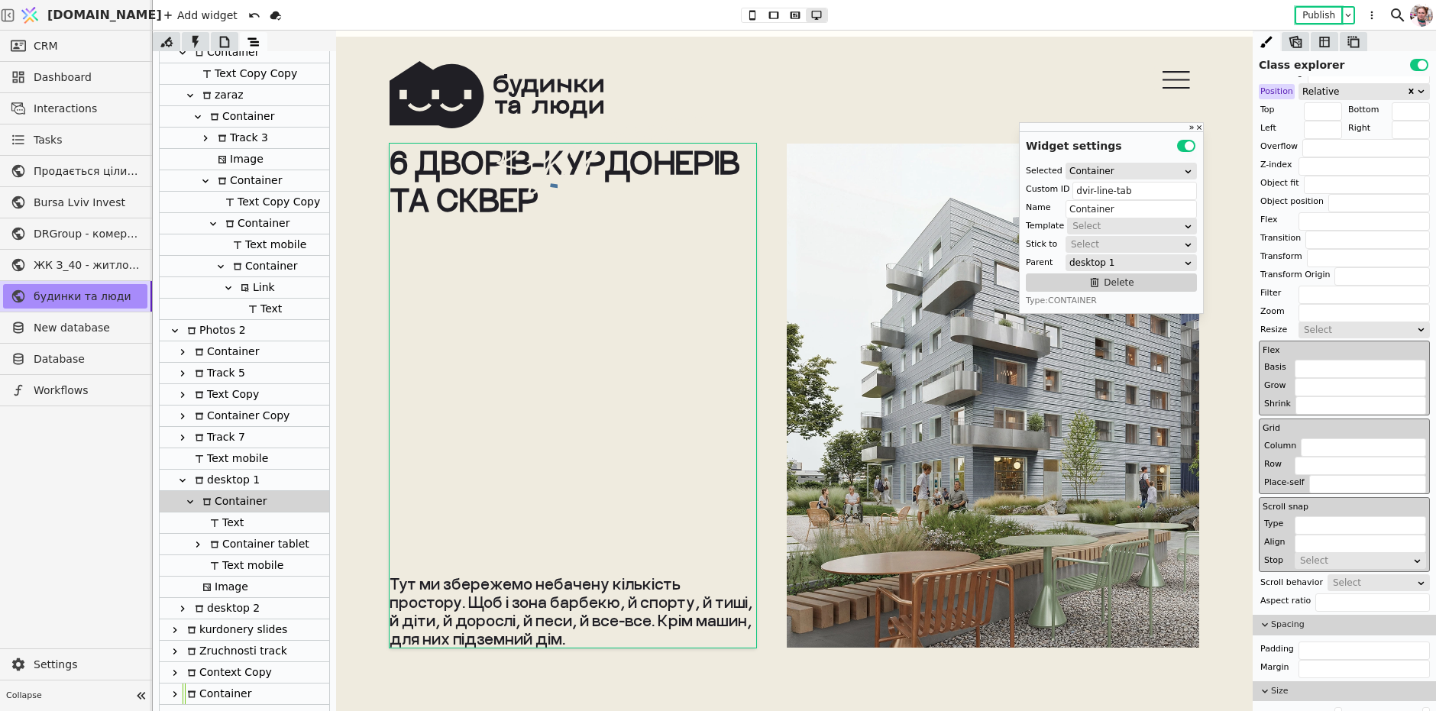
click at [228, 522] on div "Text" at bounding box center [224, 522] width 38 height 21
type input "Text"
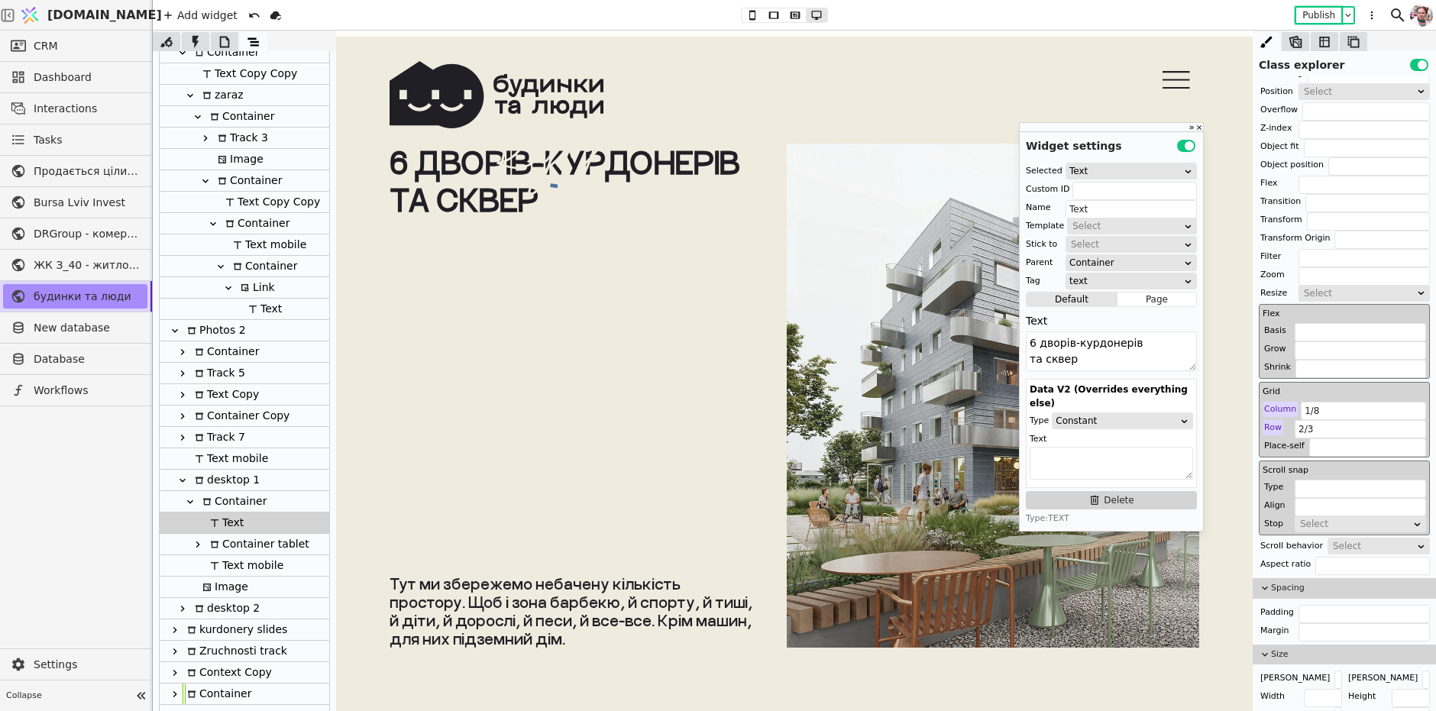
click at [231, 544] on div "Container tablet" at bounding box center [257, 544] width 104 height 21
type input "dvir-line-cont-tab"
type input "Container tablet"
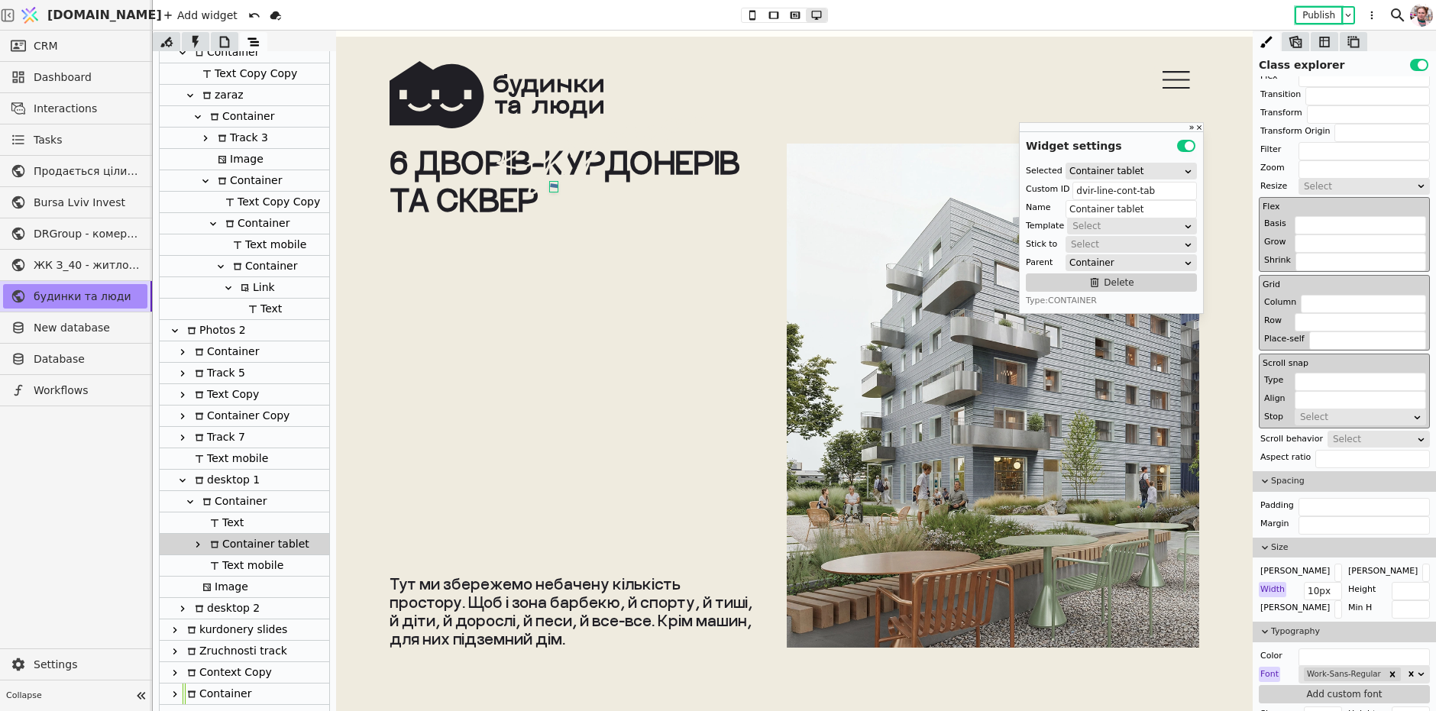
click at [205, 545] on div at bounding box center [206, 544] width 3 height 22
click at [215, 571] on div "Text mobile" at bounding box center [244, 565] width 78 height 21
type input "Text mobile"
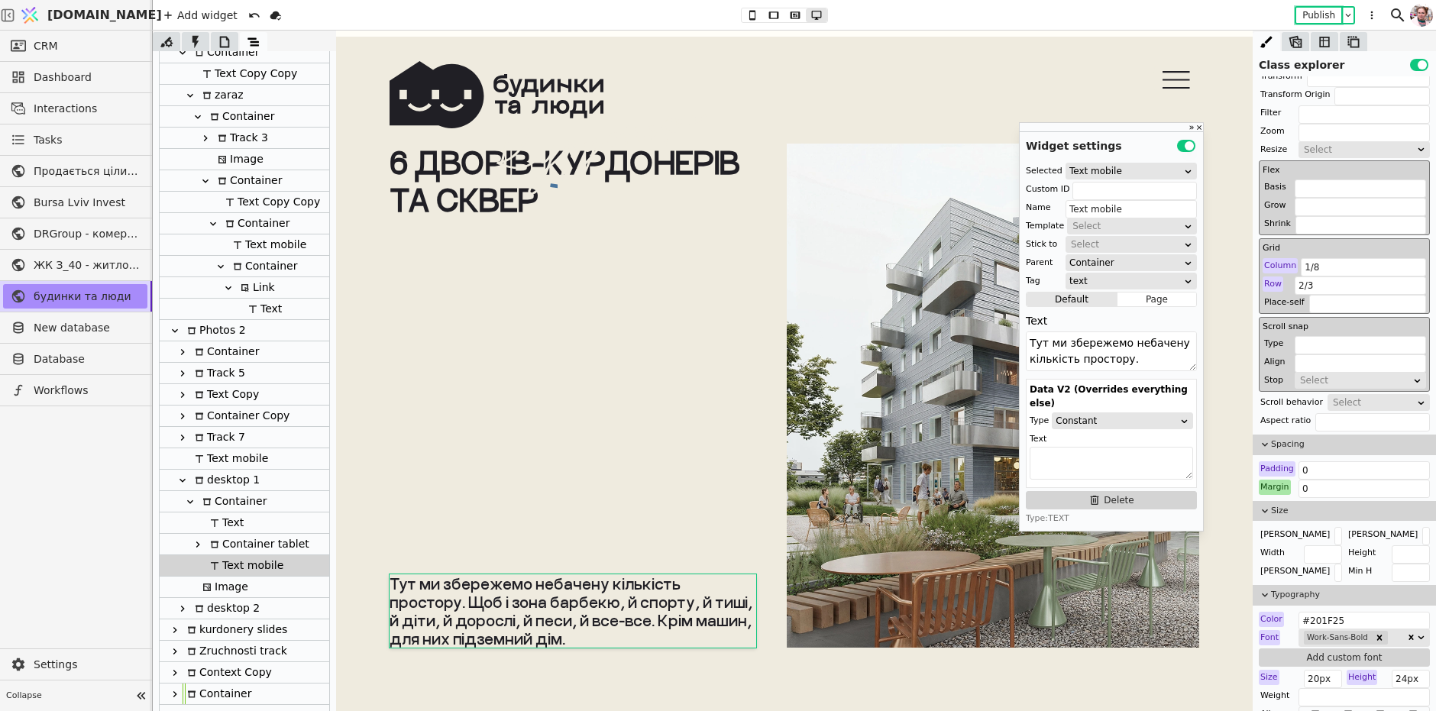
click at [198, 545] on icon at bounding box center [198, 544] width 12 height 12
type input "dvir-line-cont-tab"
type input "Container tablet"
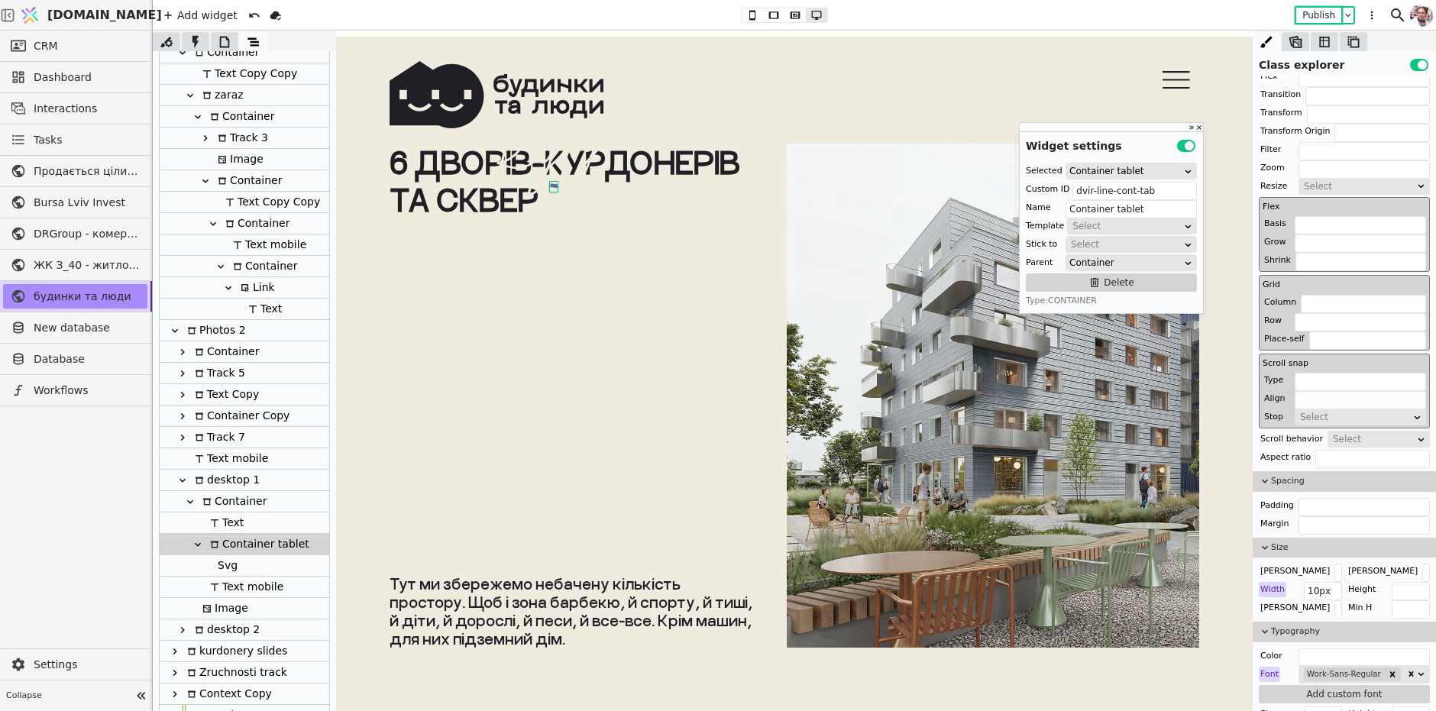
click at [224, 563] on div "Svg" at bounding box center [225, 565] width 24 height 21
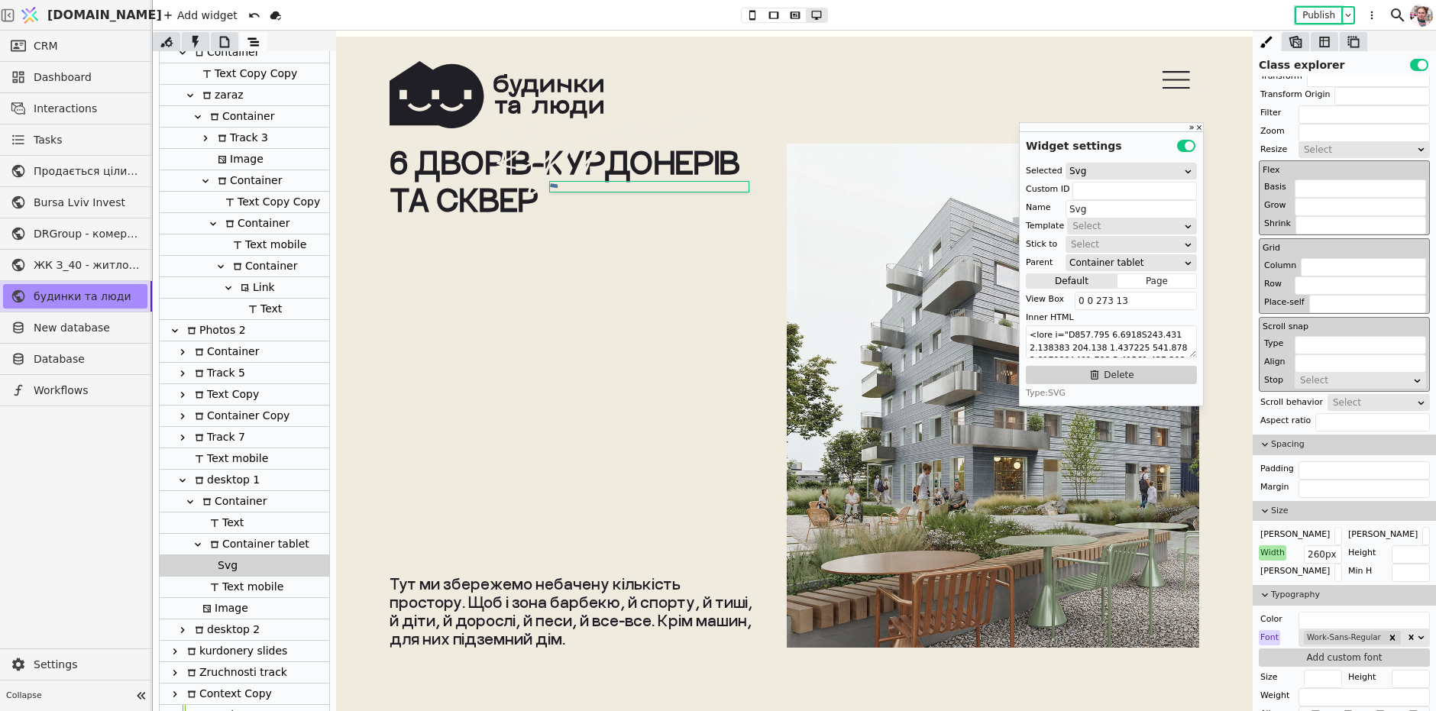
click at [218, 521] on div "Text" at bounding box center [224, 522] width 38 height 21
type input "Text"
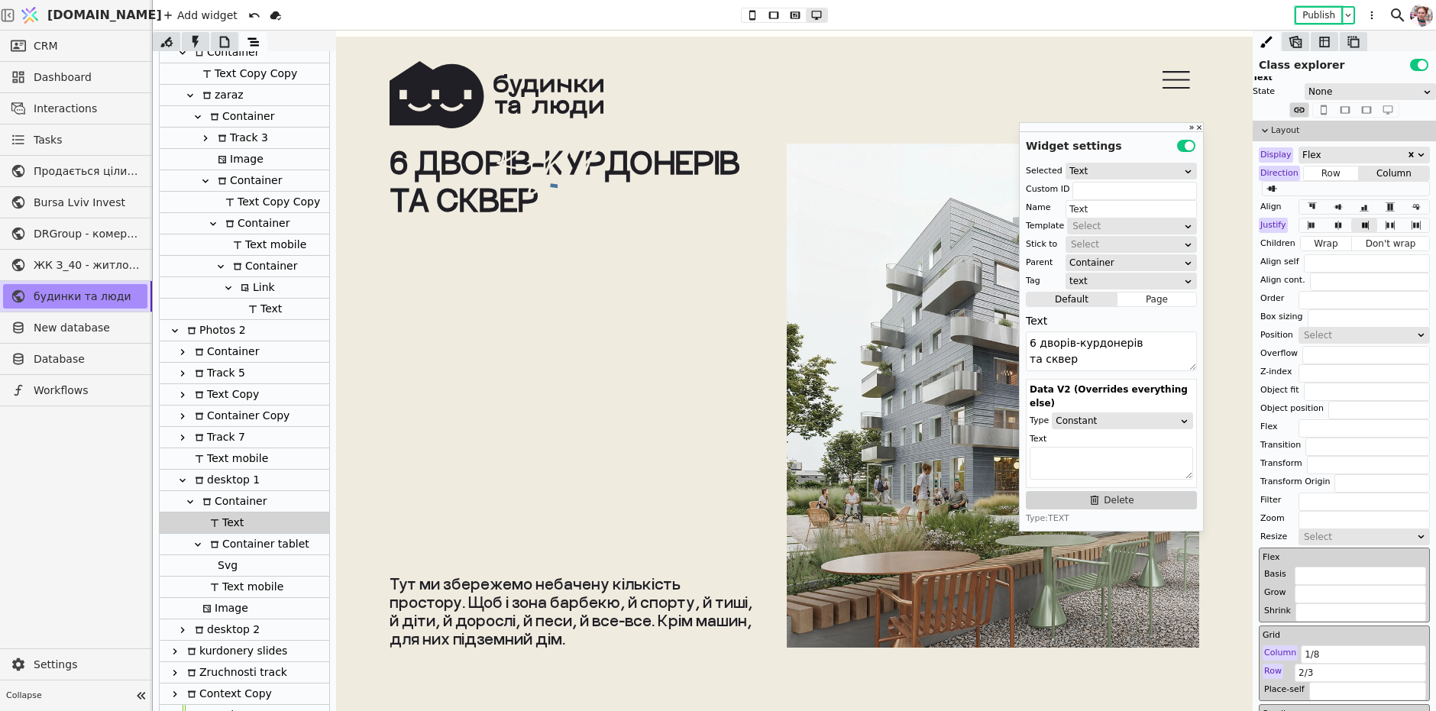
scroll to position [0, 0]
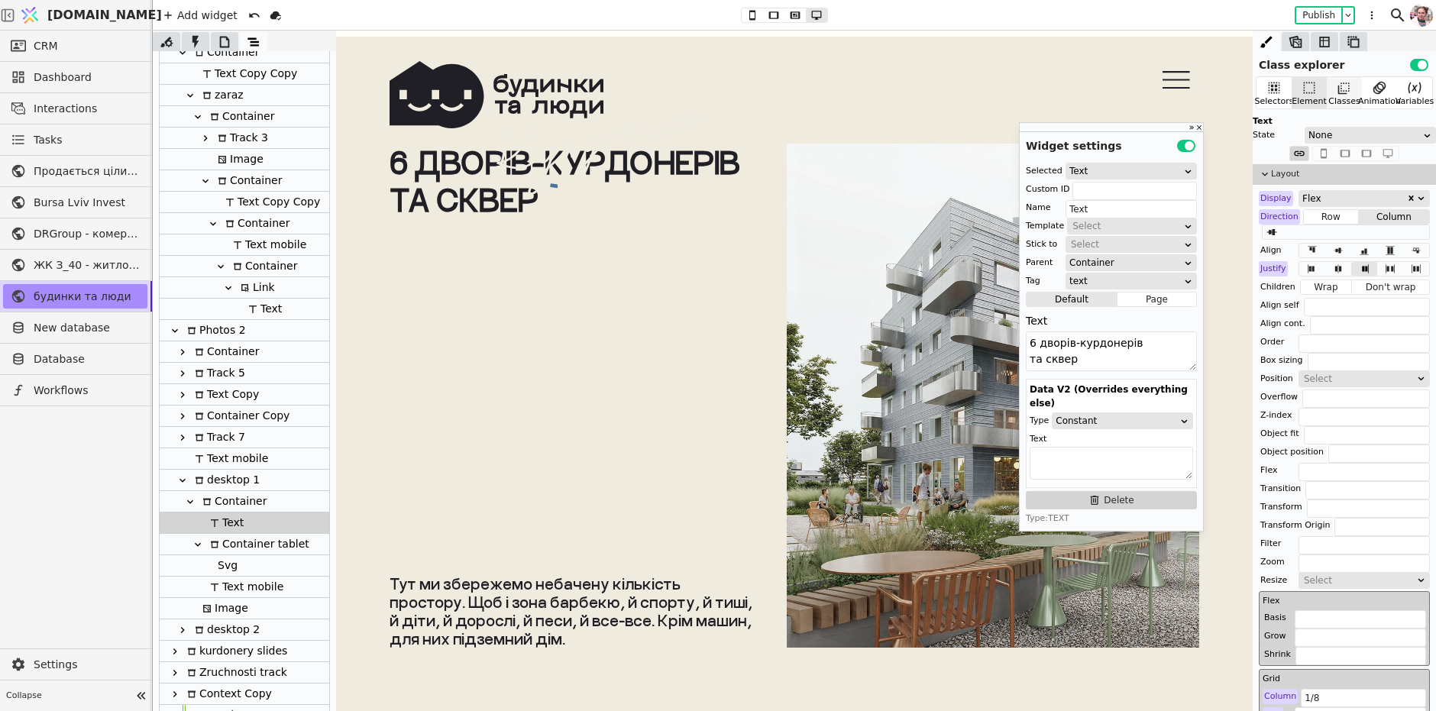
click at [1355, 94] on div "Classes" at bounding box center [1343, 92] width 35 height 31
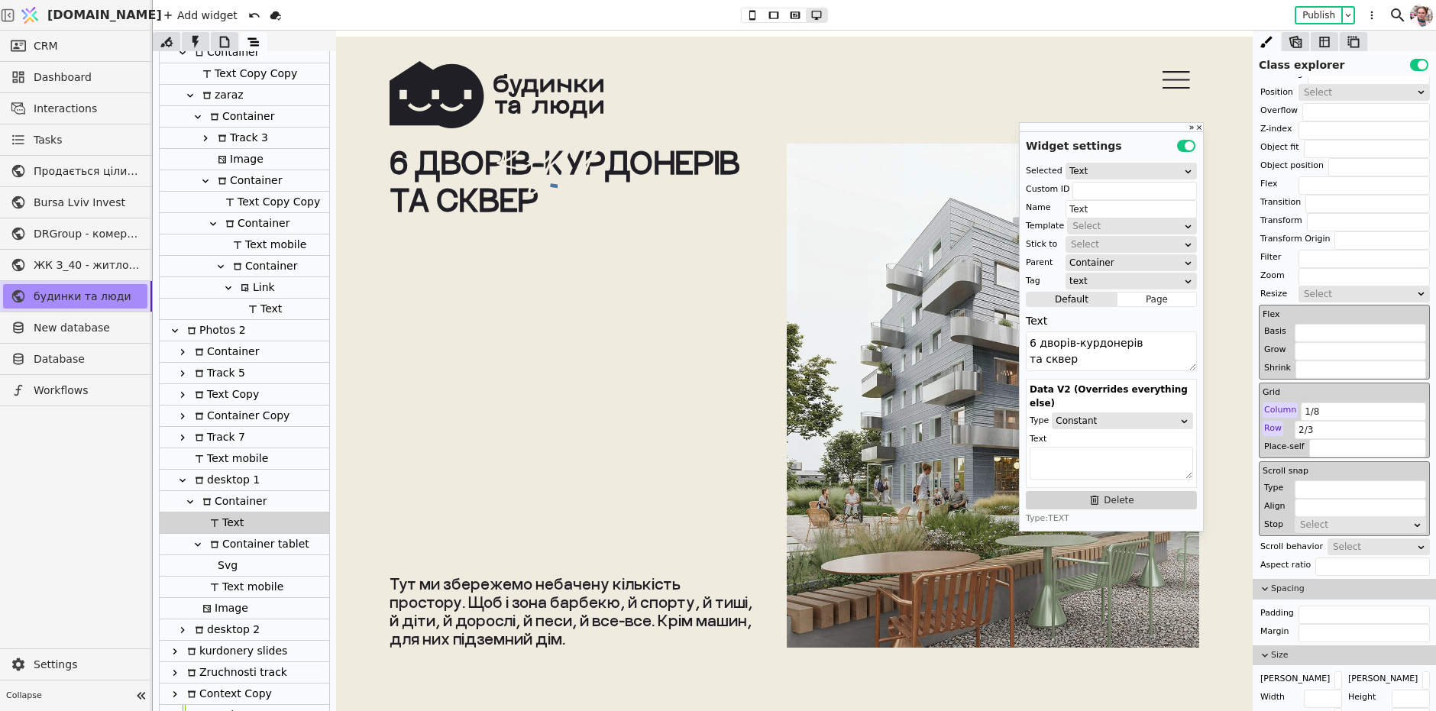
scroll to position [368, 0]
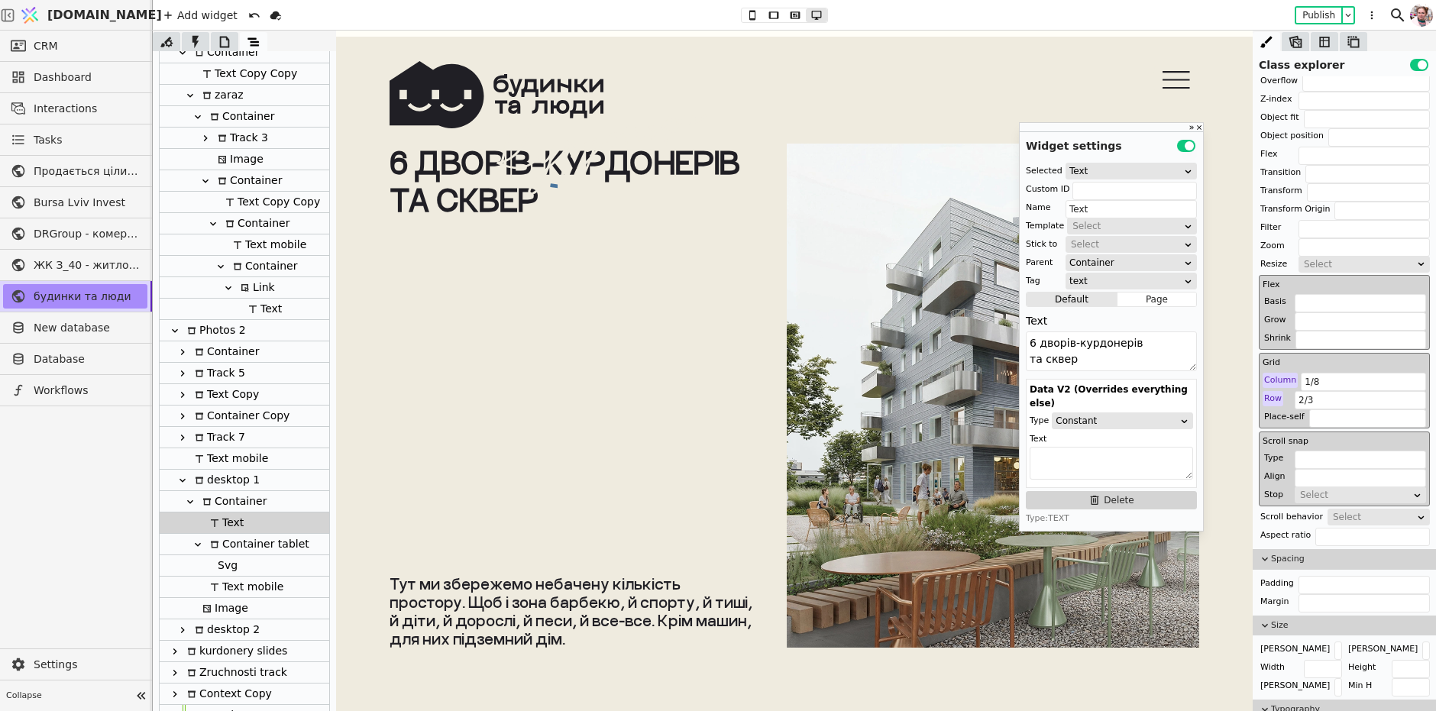
click at [1271, 375] on div "Column" at bounding box center [1279, 380] width 35 height 15
click at [751, 21] on button at bounding box center [751, 15] width 21 height 14
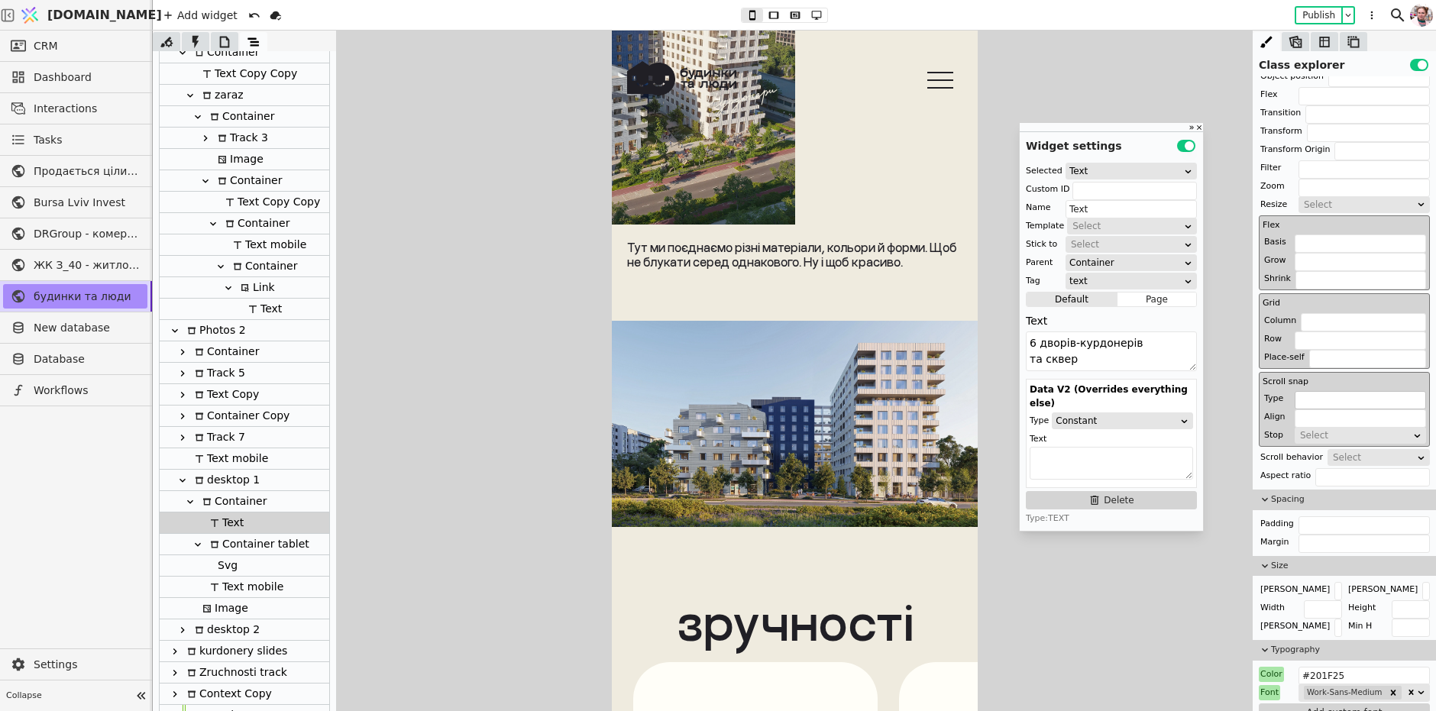
scroll to position [272, 0]
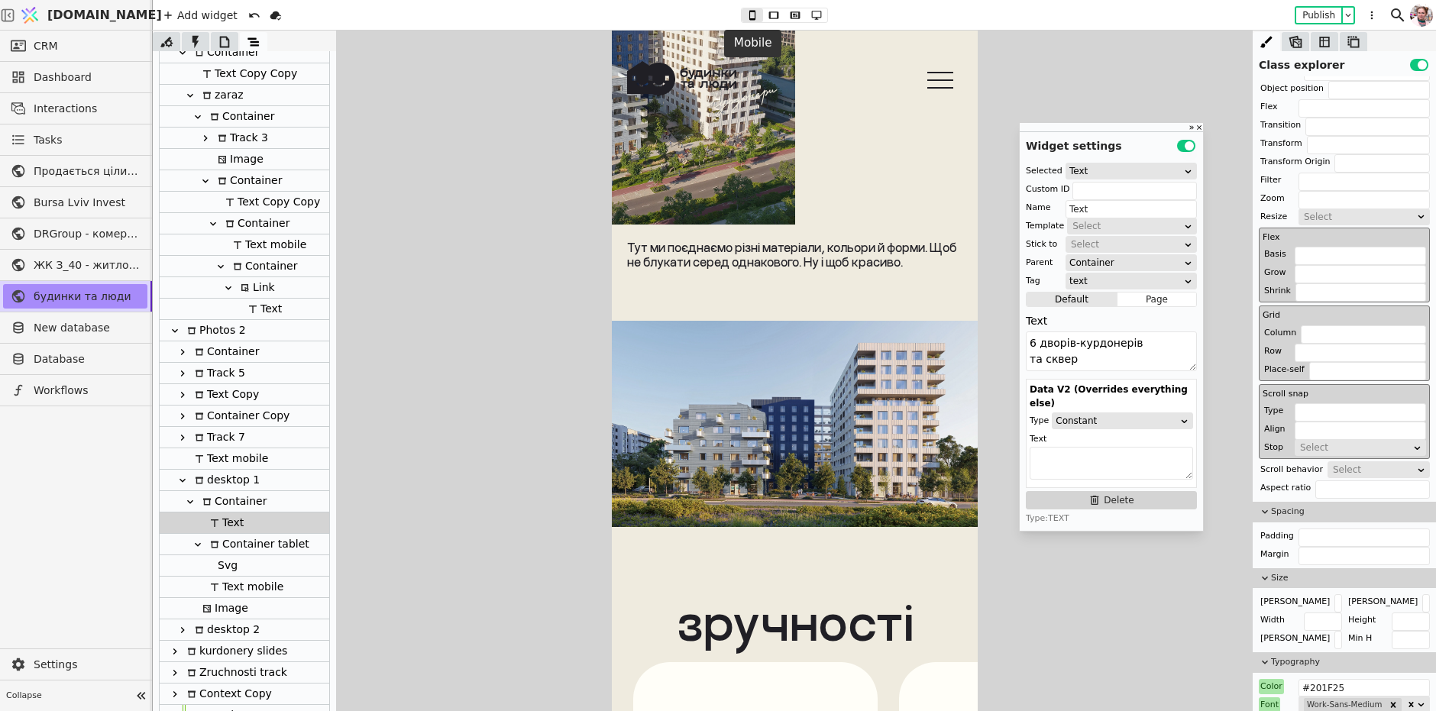
click at [761, 16] on button at bounding box center [751, 15] width 21 height 14
click at [774, 16] on icon at bounding box center [773, 15] width 18 height 11
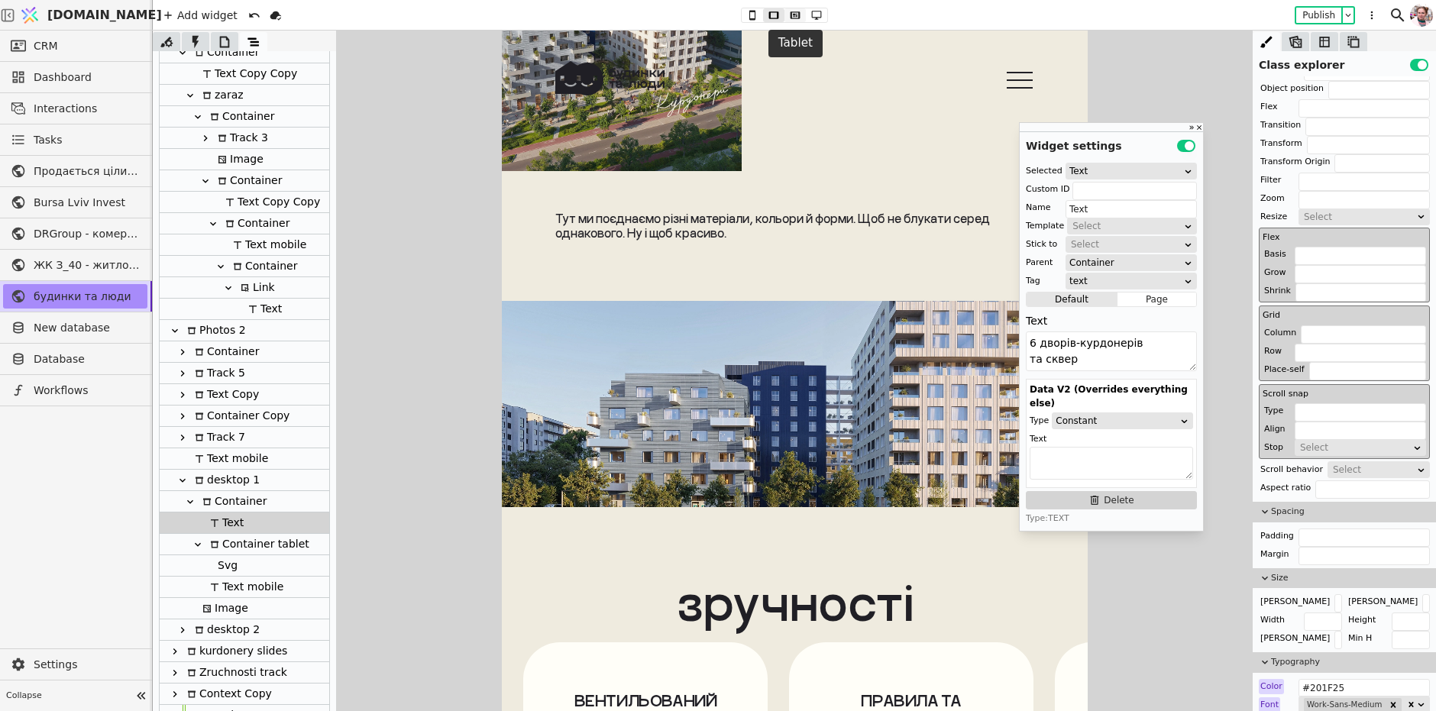
click at [788, 15] on icon at bounding box center [795, 15] width 18 height 11
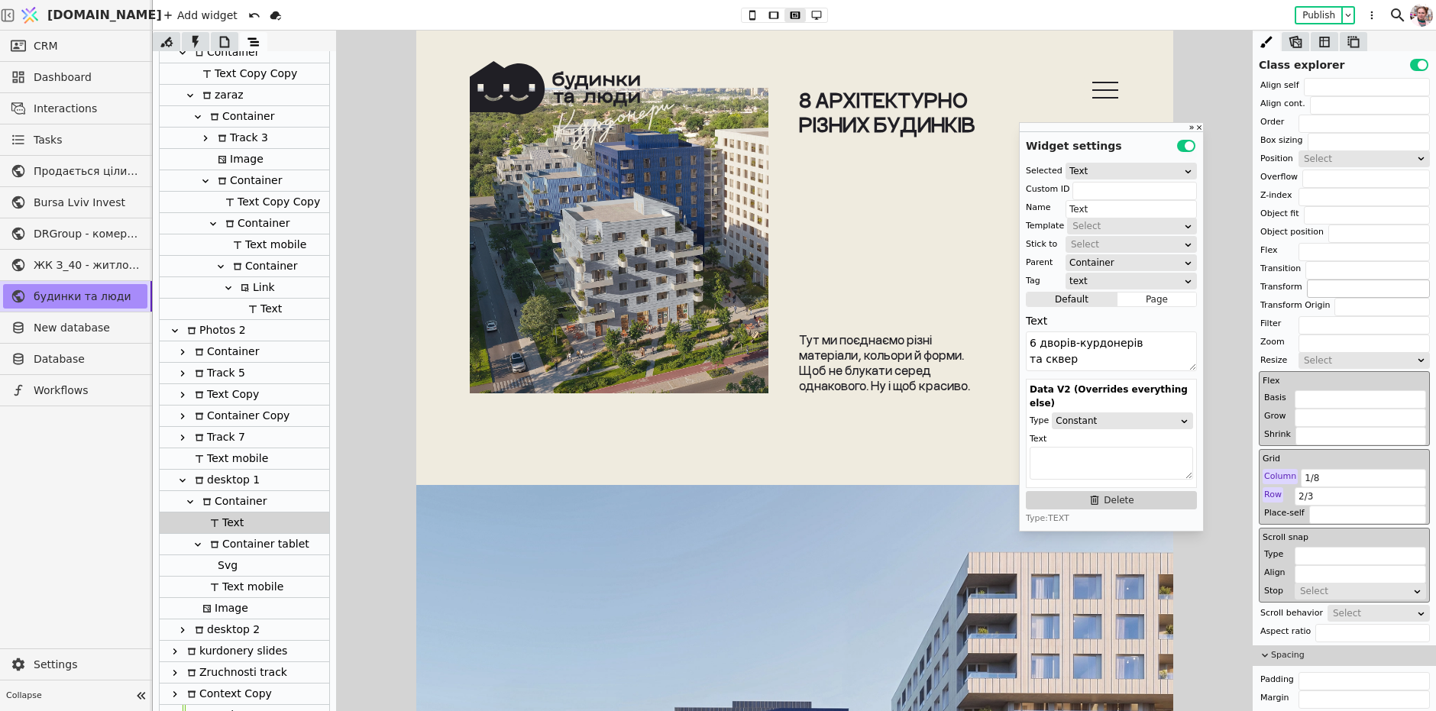
scroll to position [0, 0]
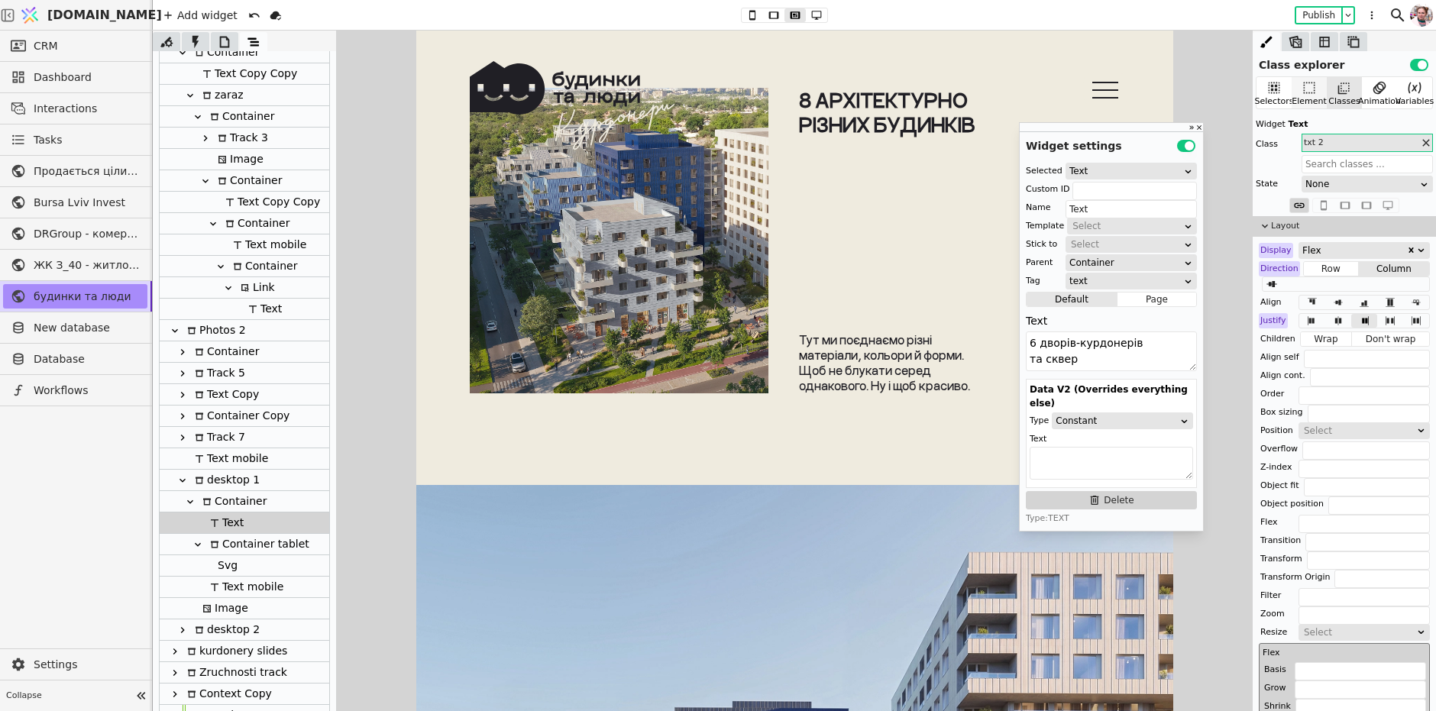
click at [1316, 92] on div "Element" at bounding box center [1308, 92] width 35 height 31
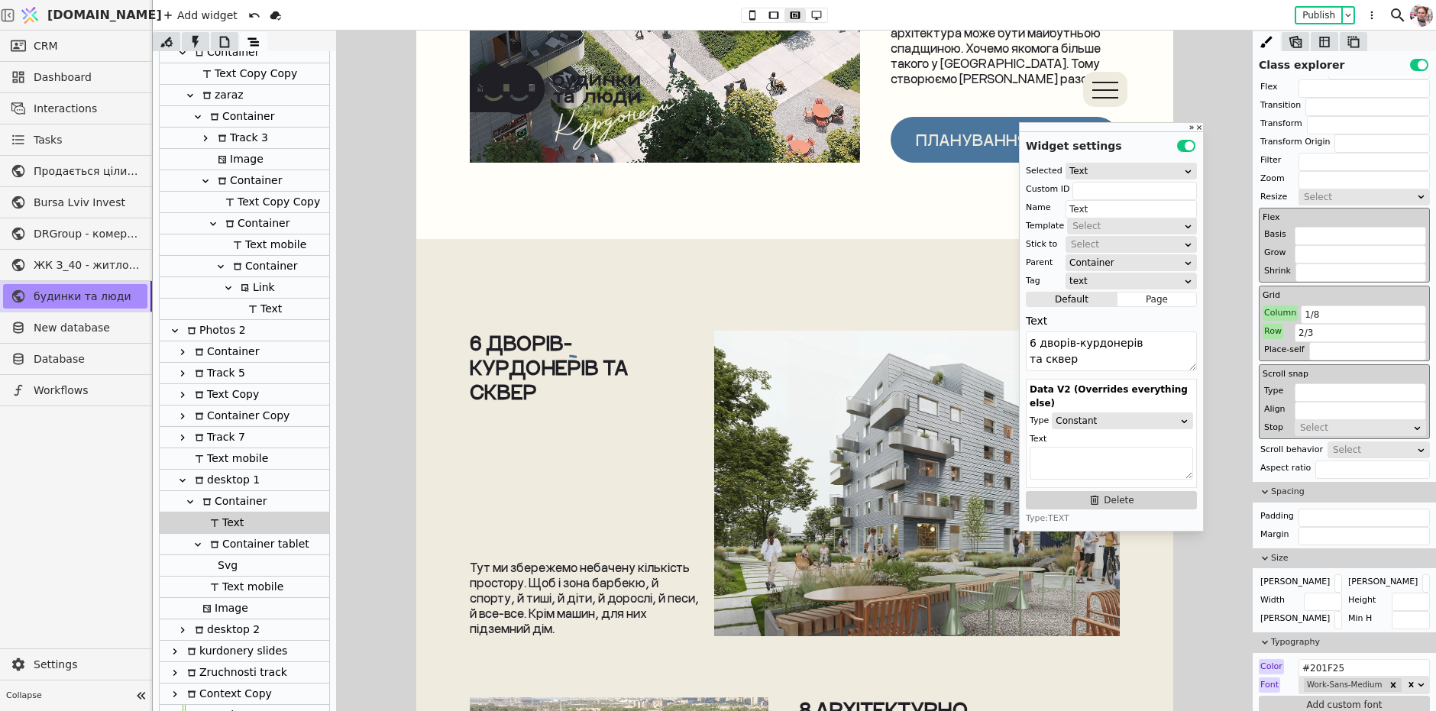
scroll to position [1906, 0]
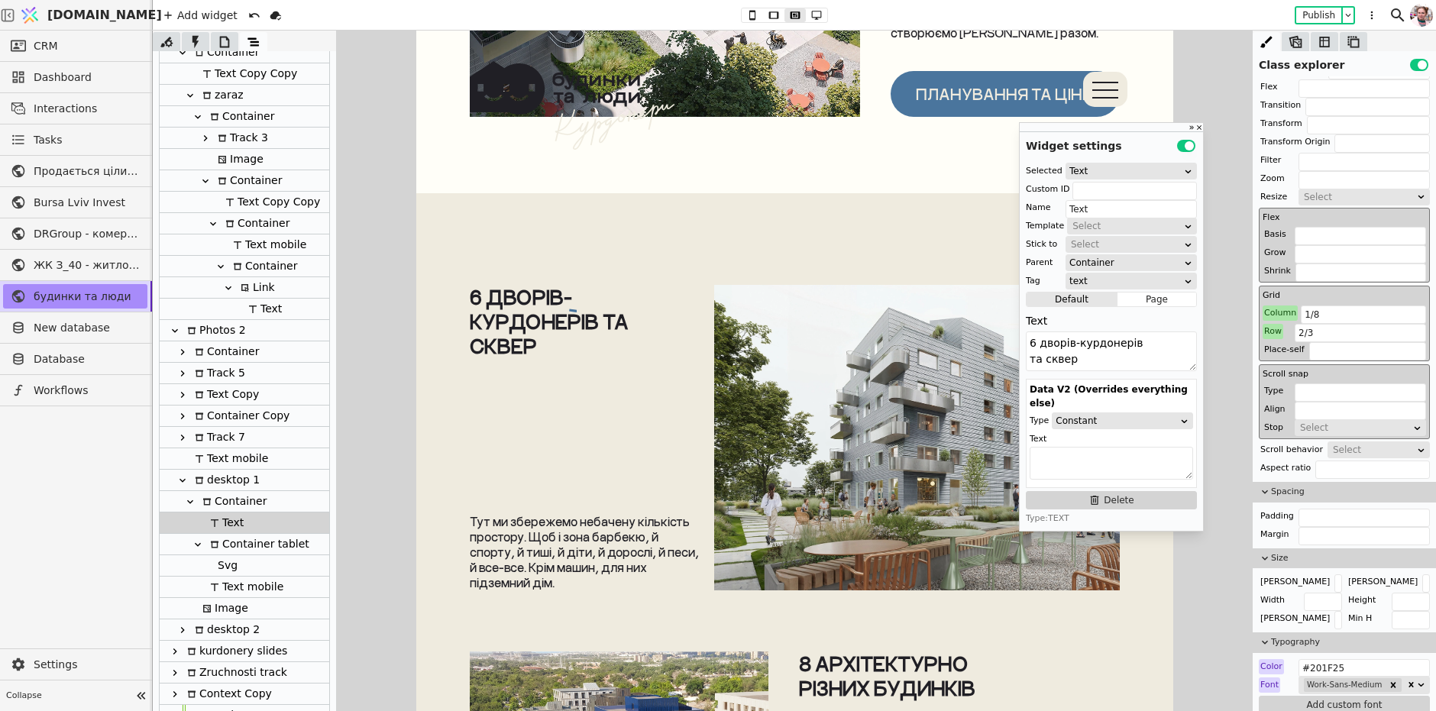
click at [1275, 331] on div "Row" at bounding box center [1272, 331] width 21 height 15
click at [1275, 338] on div "Reset" at bounding box center [1272, 350] width 47 height 26
click at [1271, 351] on button "Reset" at bounding box center [1273, 350] width 40 height 18
click at [1274, 310] on div "Column" at bounding box center [1279, 312] width 35 height 15
click at [1275, 333] on button "Reset" at bounding box center [1280, 330] width 40 height 18
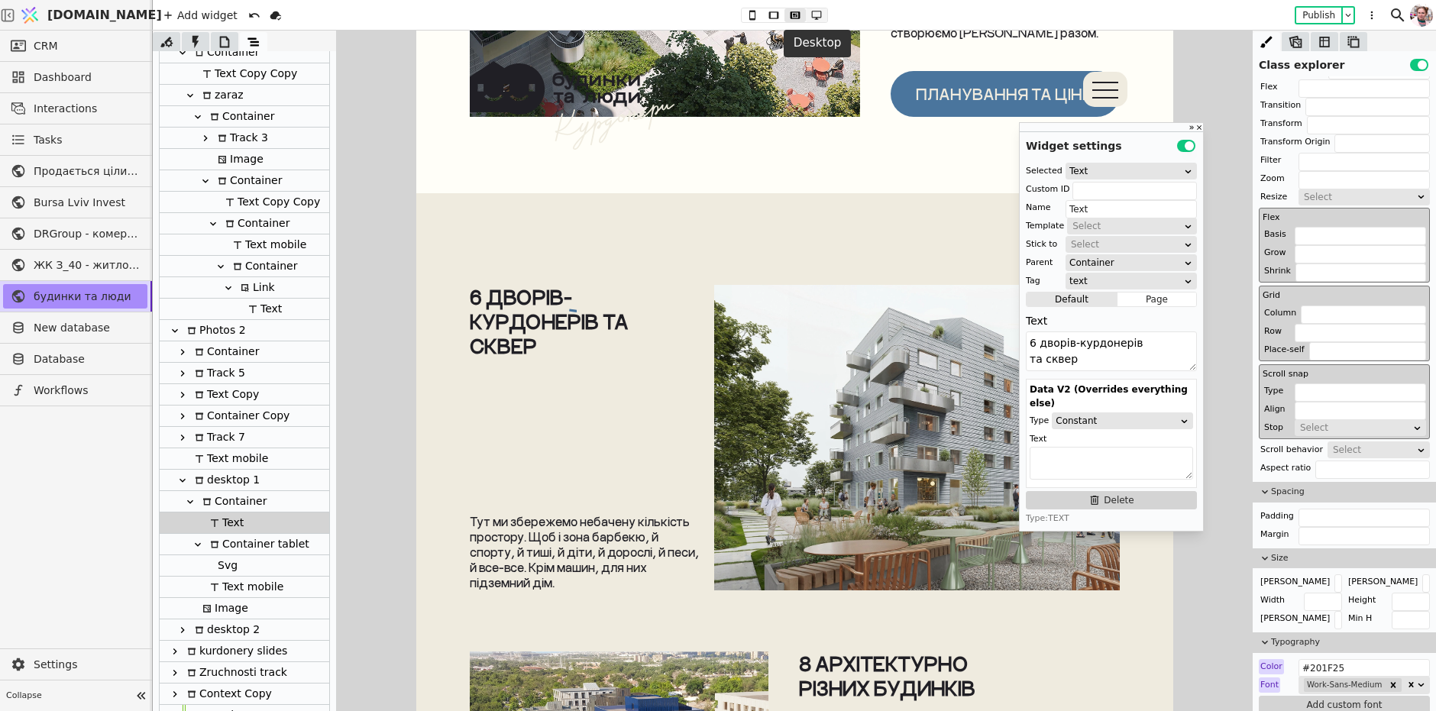
click at [818, 14] on icon at bounding box center [816, 15] width 18 height 11
type input "40px"
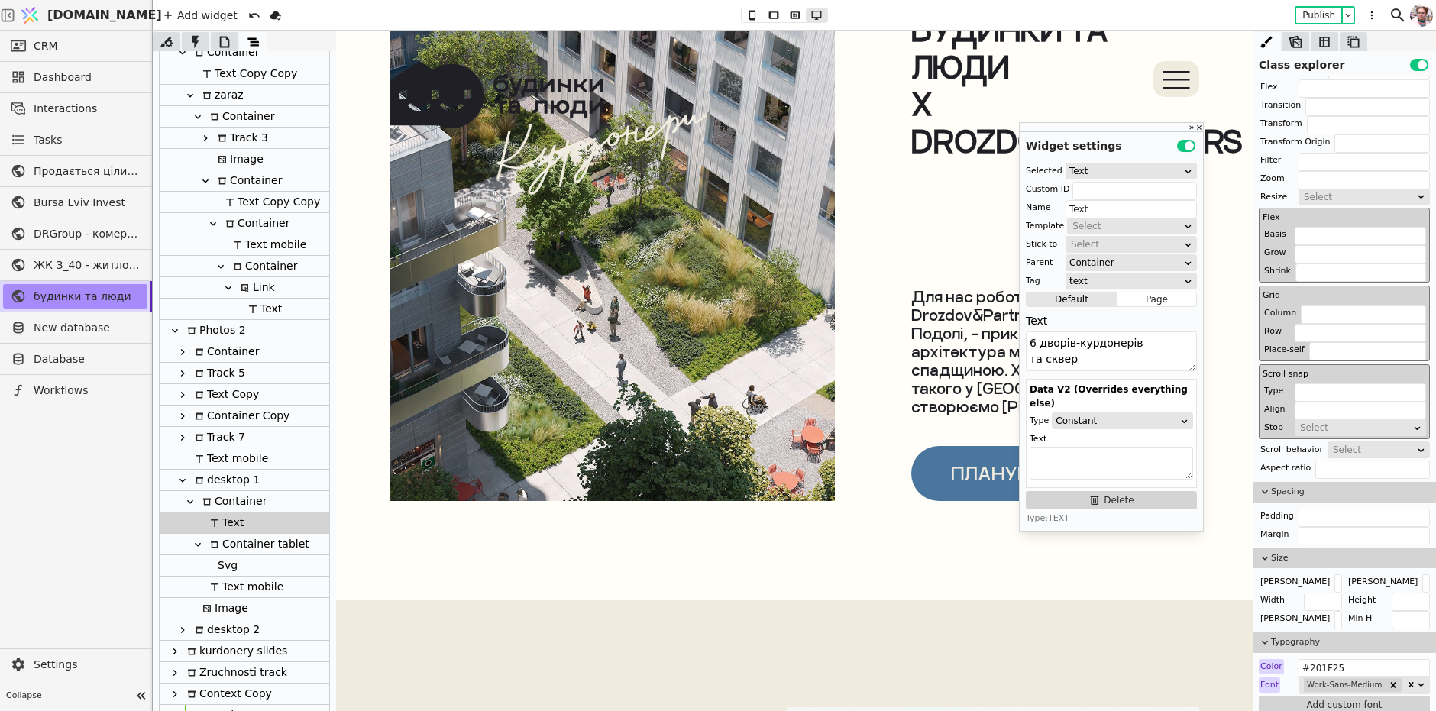
click at [235, 507] on div "Container" at bounding box center [232, 501] width 69 height 21
type input "dvir-line-tab"
type input "Container"
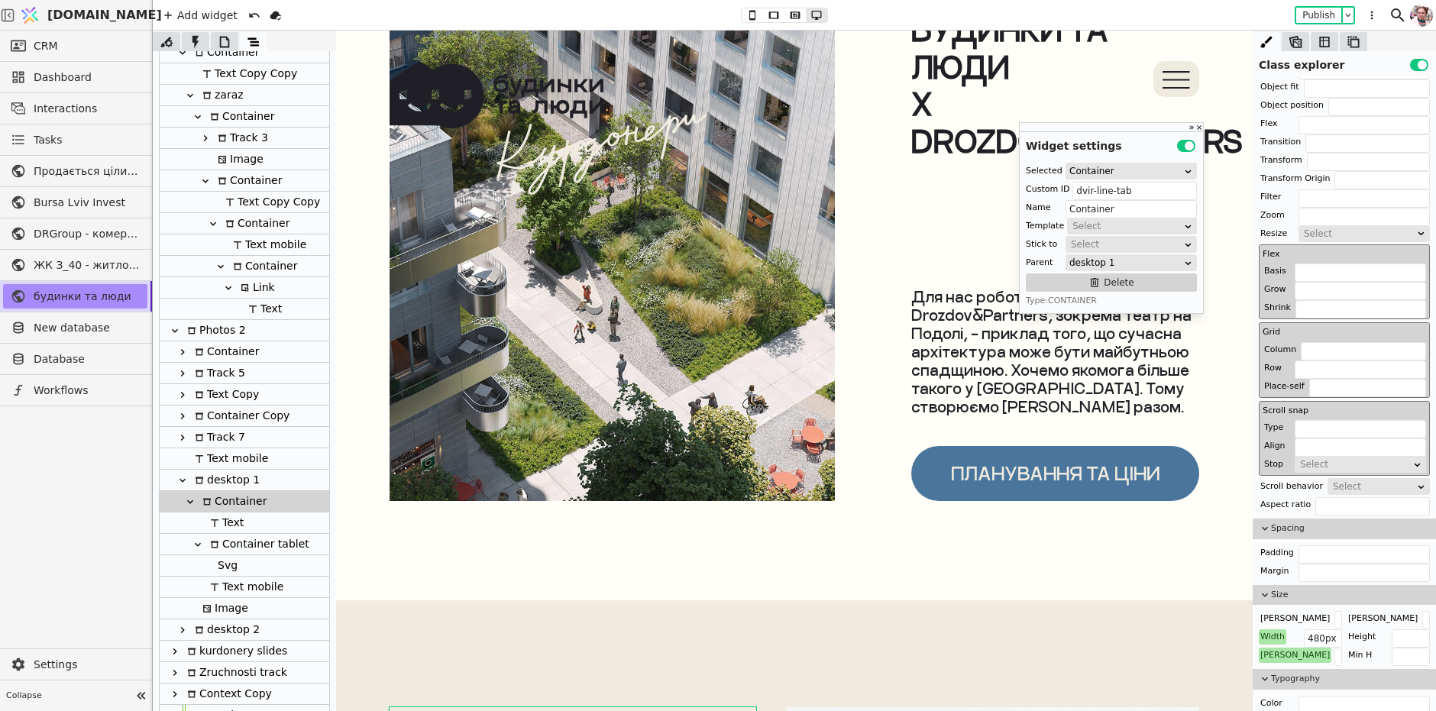
click at [232, 526] on div "Text" at bounding box center [224, 522] width 38 height 21
type input "Text"
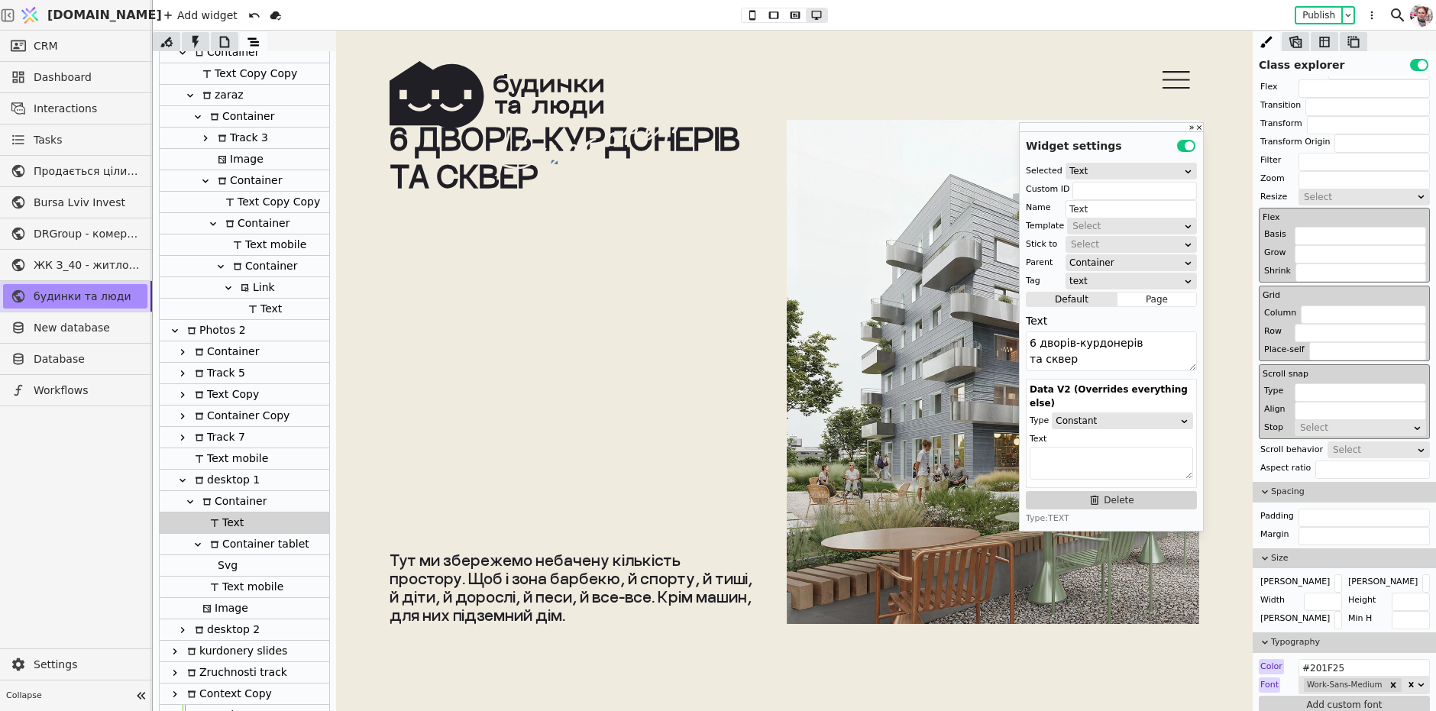
scroll to position [2509, 0]
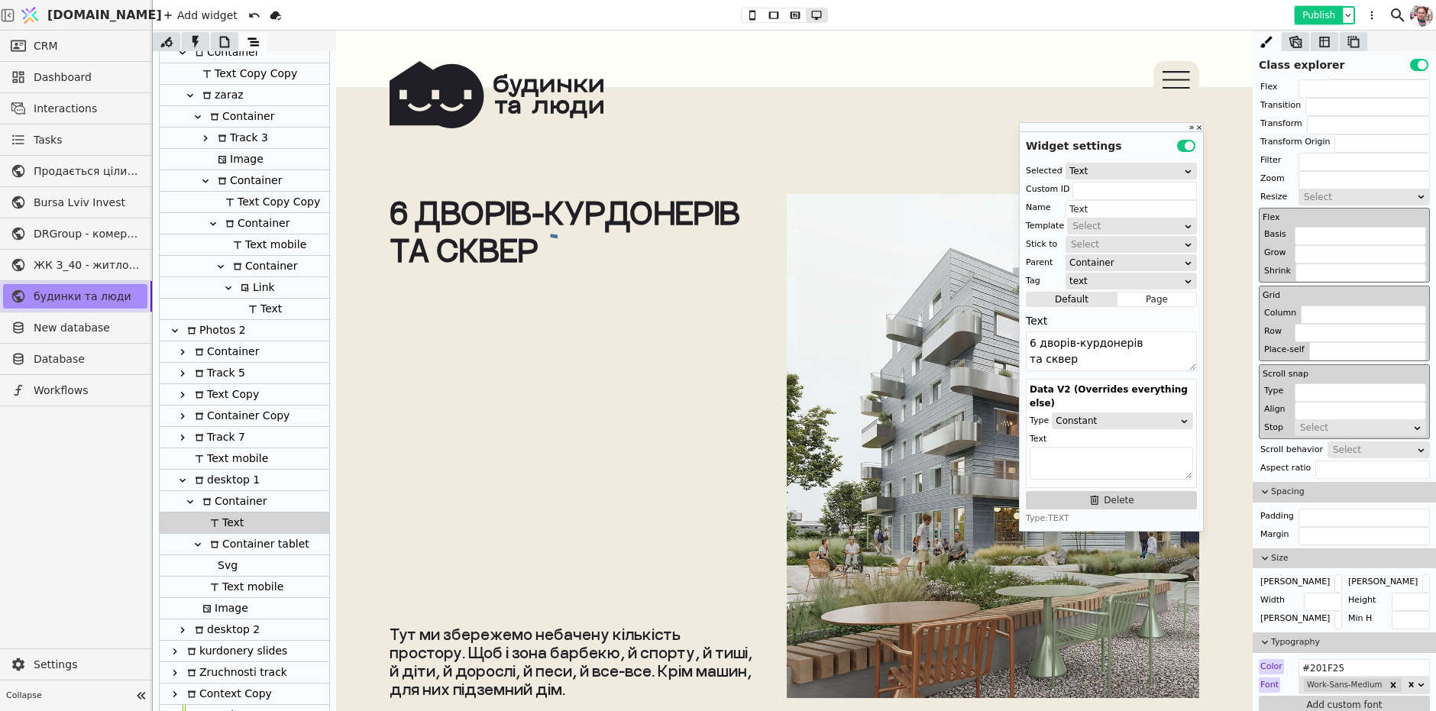
click at [1310, 17] on button "Publish" at bounding box center [1318, 15] width 45 height 15
click at [225, 543] on div "Container tablet" at bounding box center [257, 544] width 104 height 21
type input "dvir-line-cont-tab"
type input "Container tablet"
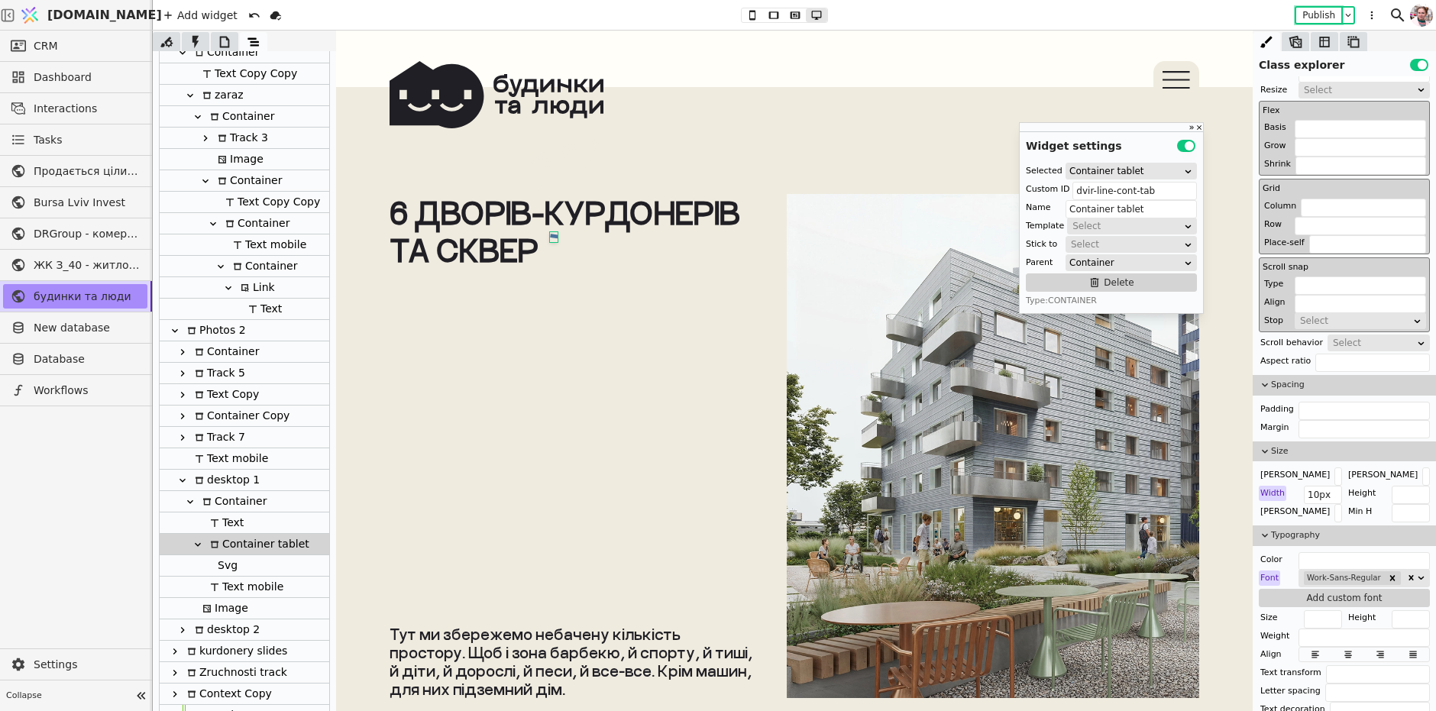
click at [221, 517] on div "Text" at bounding box center [224, 522] width 38 height 21
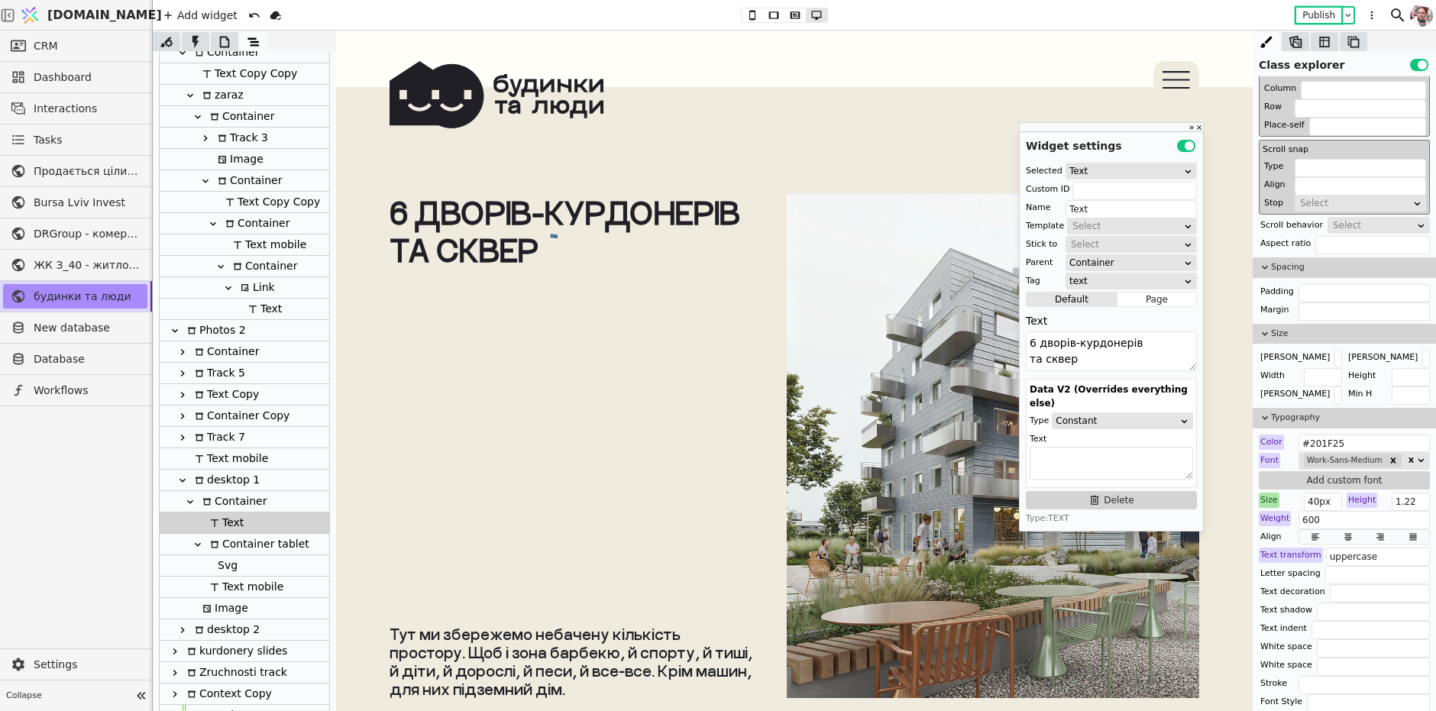
click at [247, 487] on div "desktop 1" at bounding box center [224, 480] width 69 height 21
type input "desktop 1"
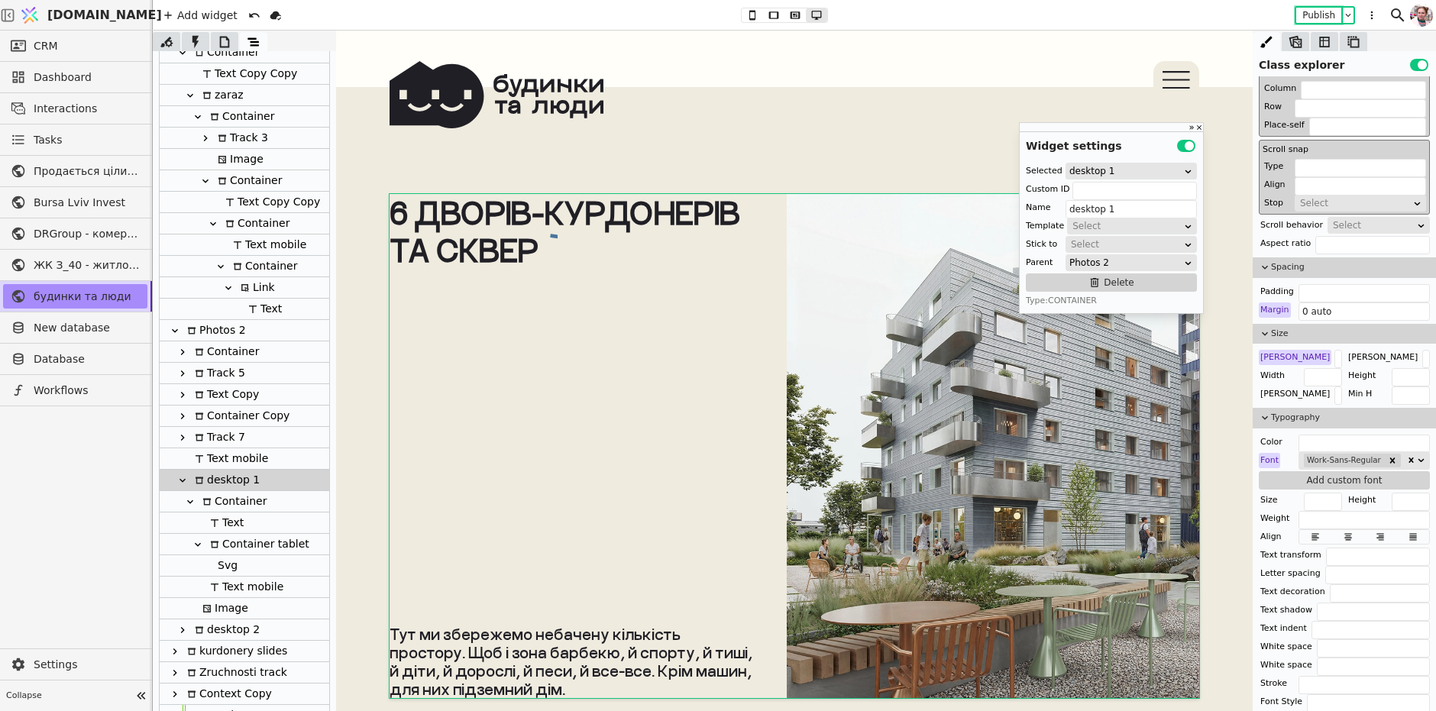
click at [252, 499] on div "Container" at bounding box center [232, 501] width 69 height 21
type input "dvir-line-tab"
type input "Container"
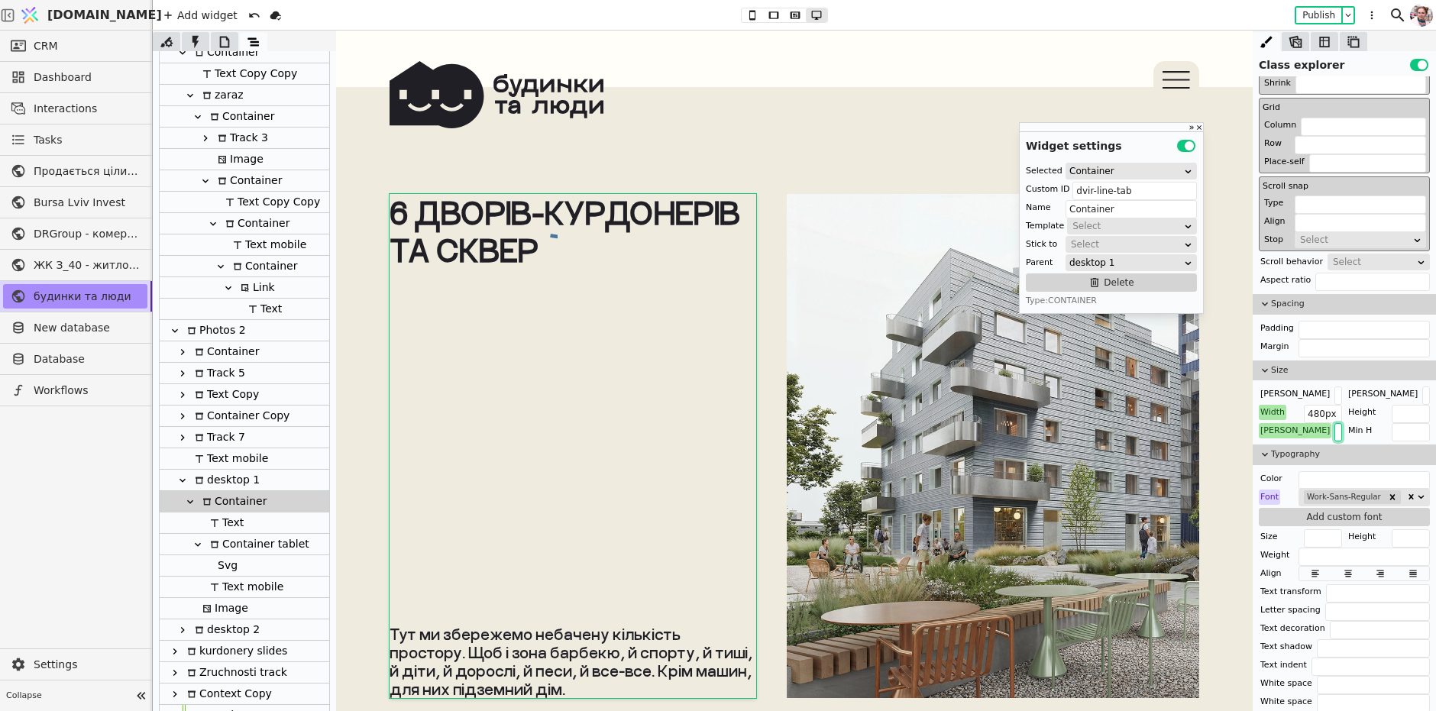
drag, startPoint x: 1318, startPoint y: 430, endPoint x: 1300, endPoint y: 430, distance: 18.3
click at [1300, 430] on div "Min W 480px" at bounding box center [1299, 430] width 83 height 15
type input "500px"
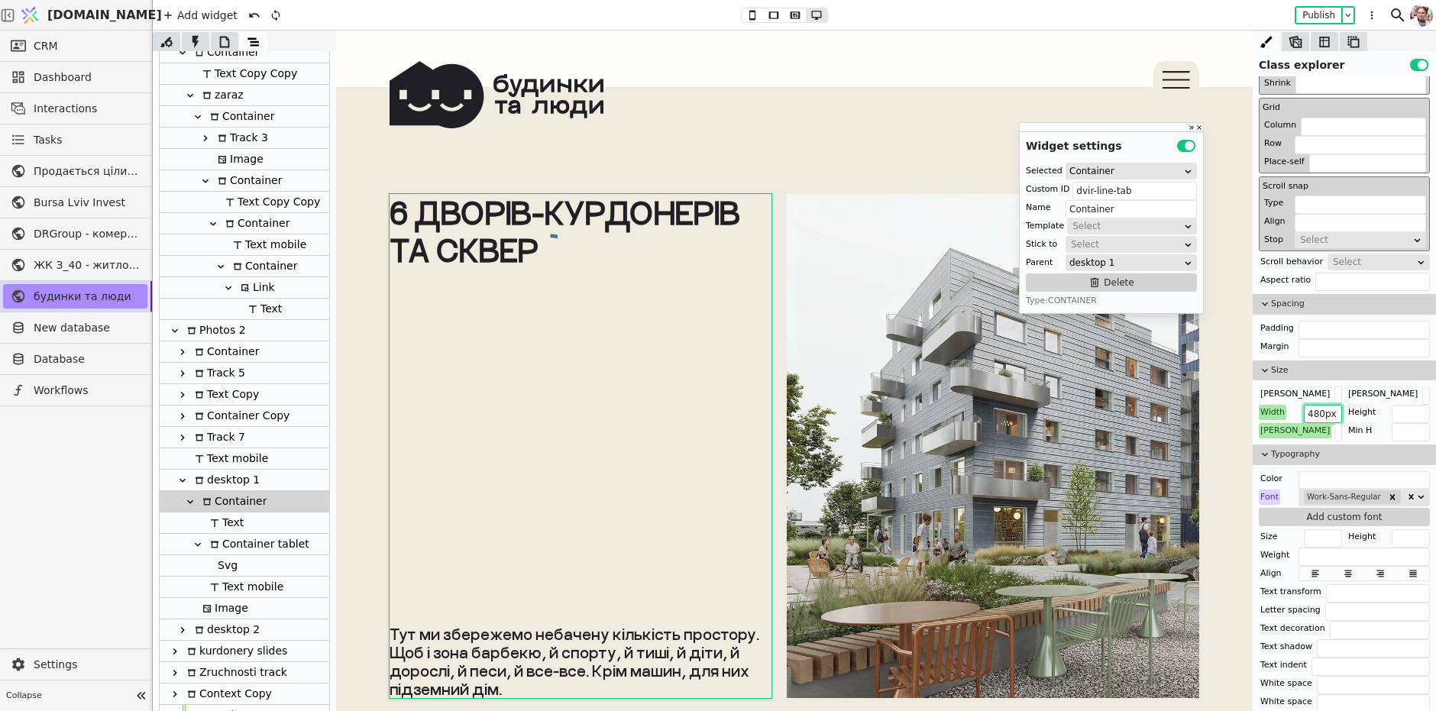
drag, startPoint x: 1319, startPoint y: 409, endPoint x: 1301, endPoint y: 409, distance: 17.6
click at [1301, 409] on div "Width 480px" at bounding box center [1299, 412] width 83 height 15
type input "500px"
click at [1305, 10] on button "Publish" at bounding box center [1318, 15] width 45 height 15
click at [225, 541] on div "Container tablet" at bounding box center [257, 544] width 104 height 21
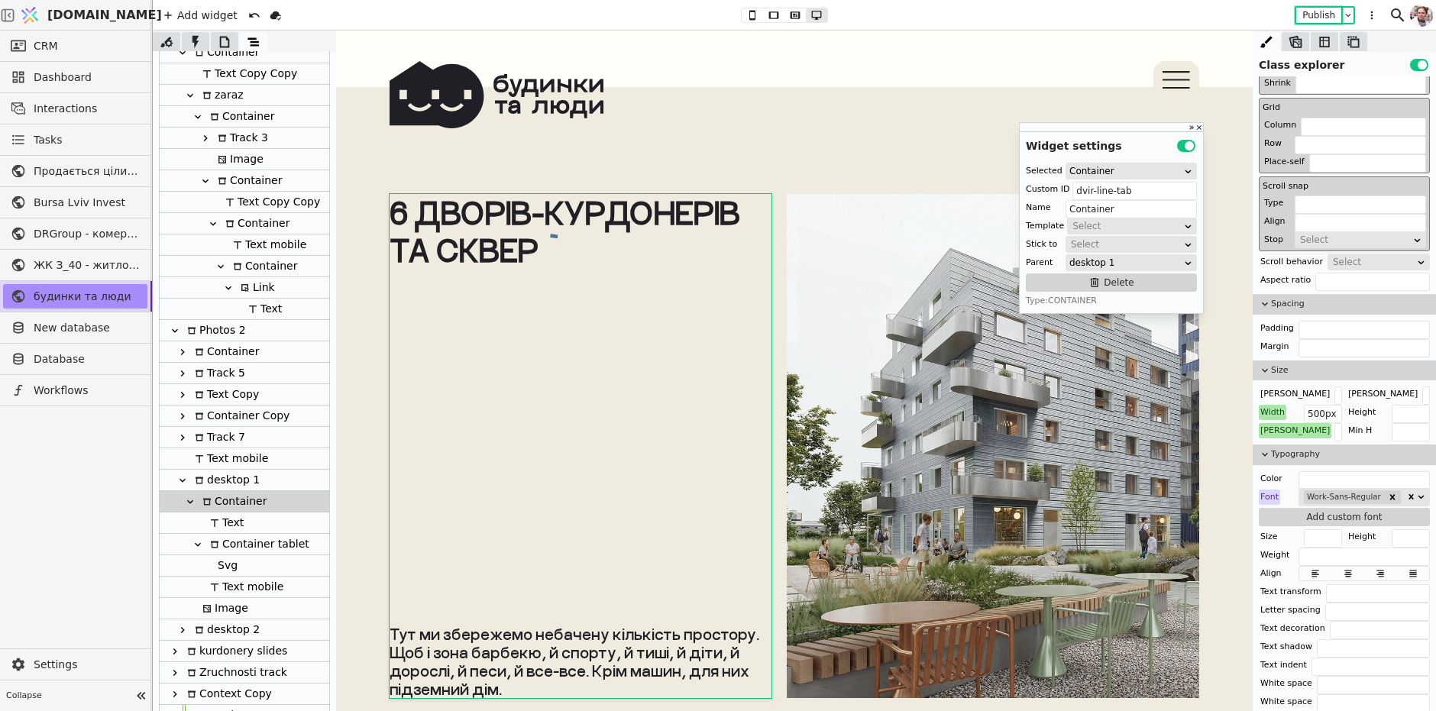
type input "dvir-line-cont-tab"
type input "Container tablet"
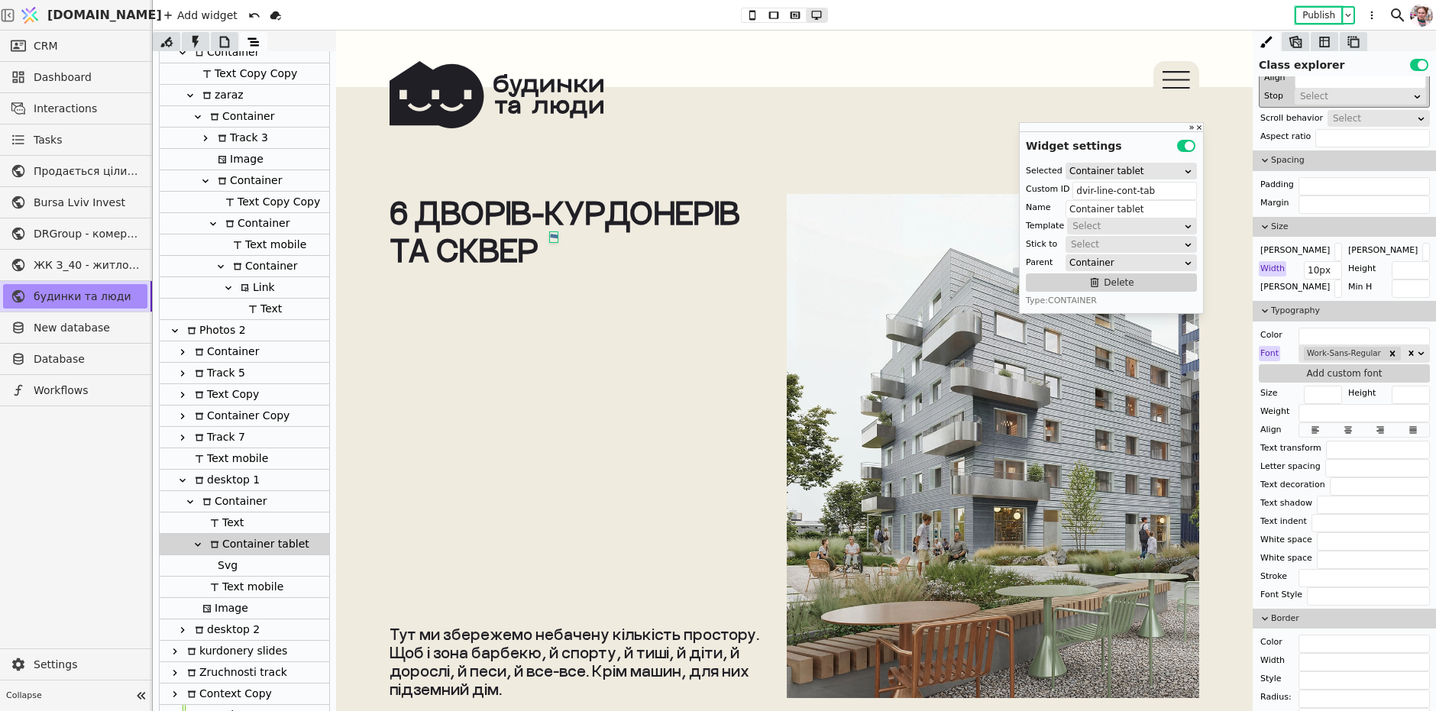
click at [232, 611] on div "Image" at bounding box center [223, 608] width 50 height 21
type input "Image"
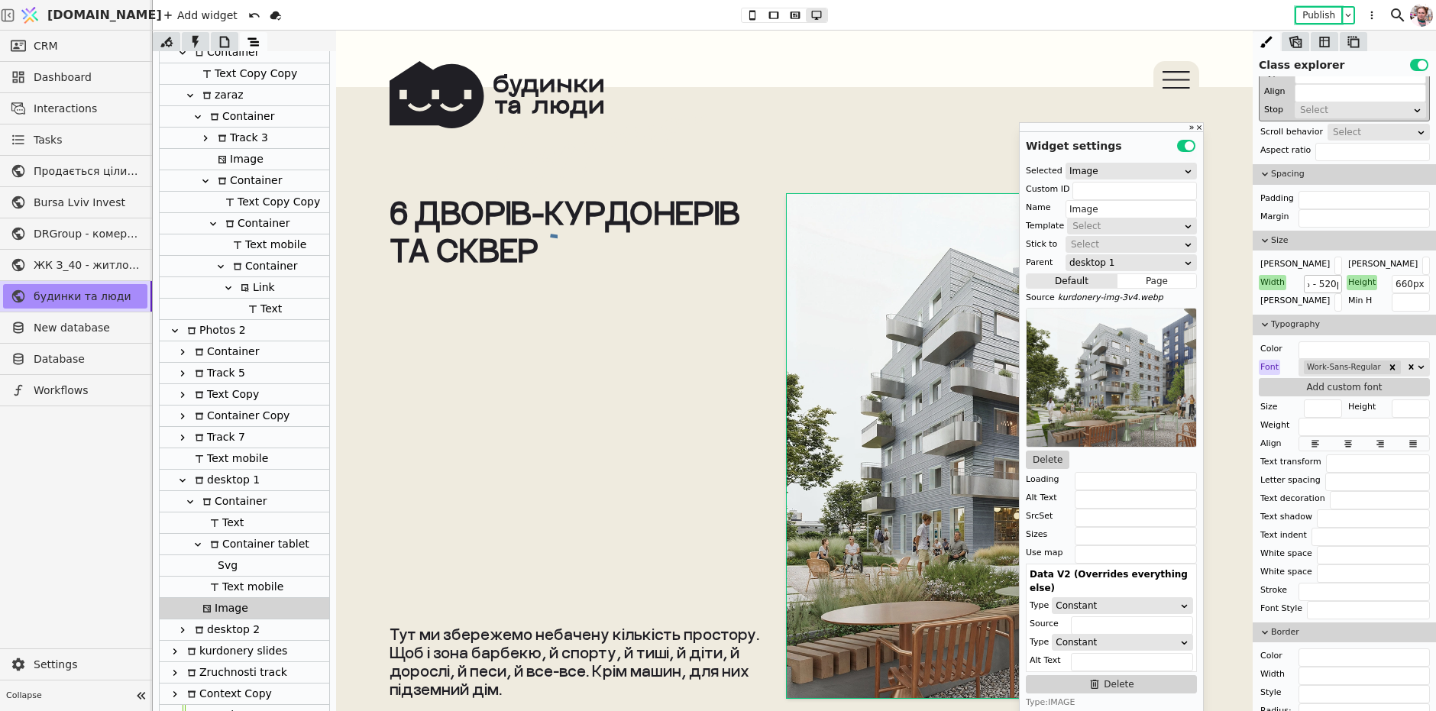
scroll to position [0, 52]
click at [1318, 280] on input "calc(100% - 520px)" at bounding box center [1322, 284] width 38 height 18
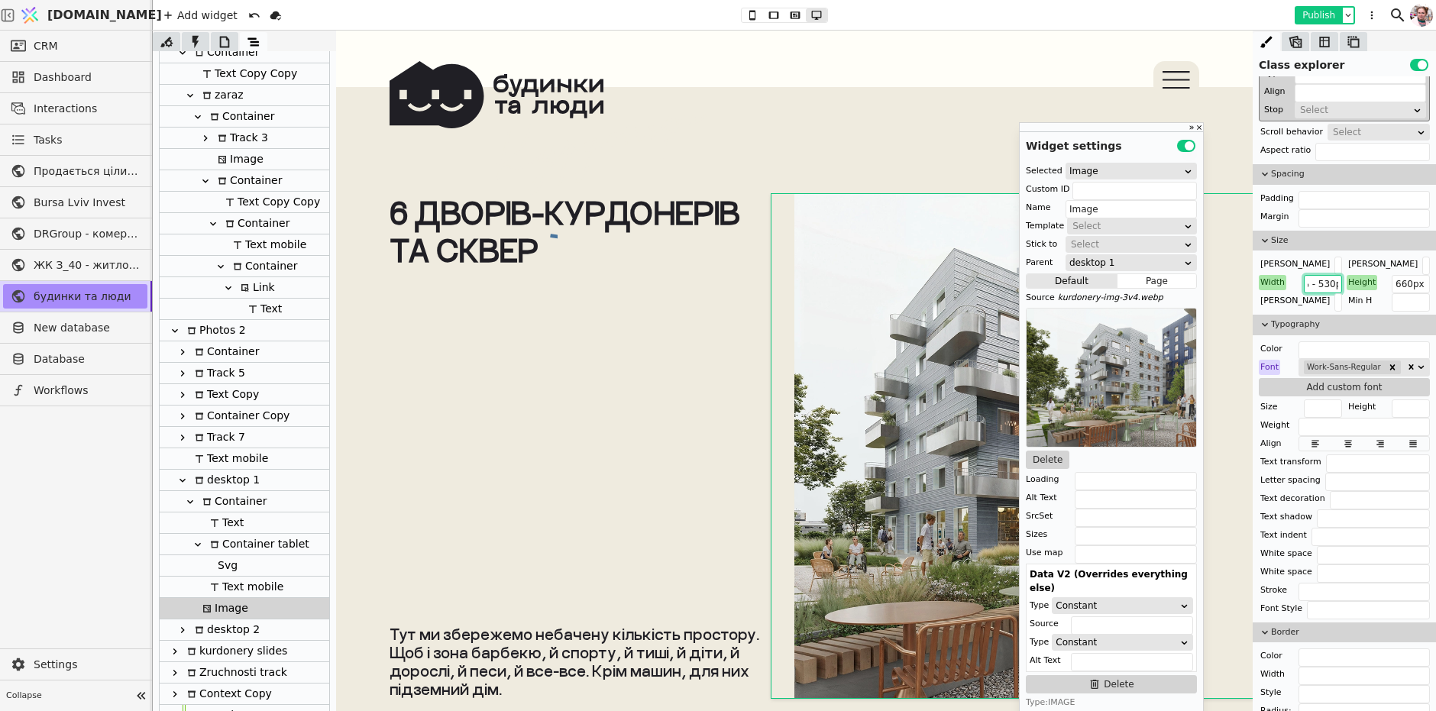
type input "calc(100% - 530px)"
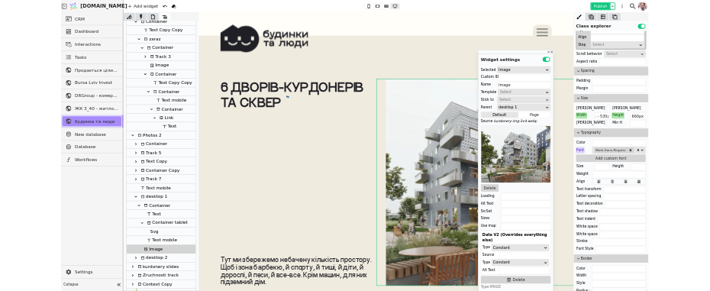
scroll to position [0, 0]
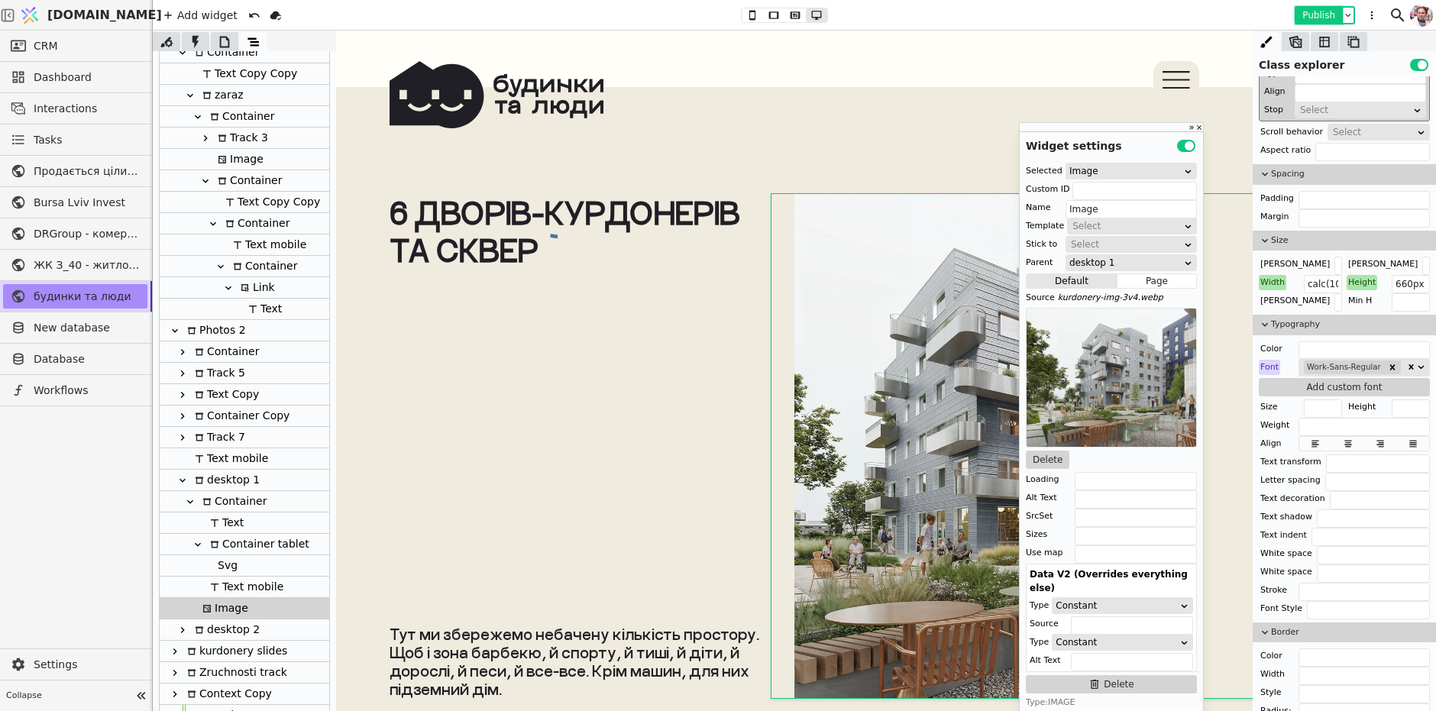
click at [1311, 20] on button "Publish" at bounding box center [1318, 15] width 45 height 15
